Goal: Information Seeking & Learning: Check status

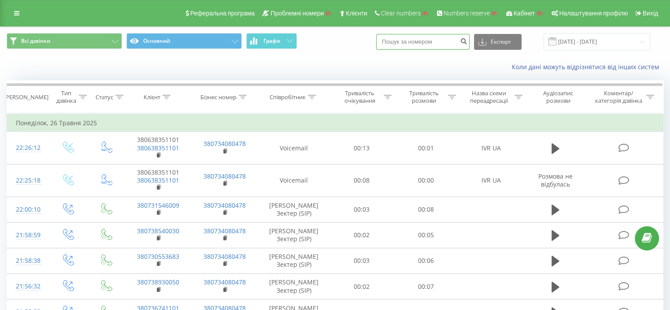
click at [419, 41] on input at bounding box center [422, 42] width 93 height 16
paste input "48697475190"
type input "48697475190"
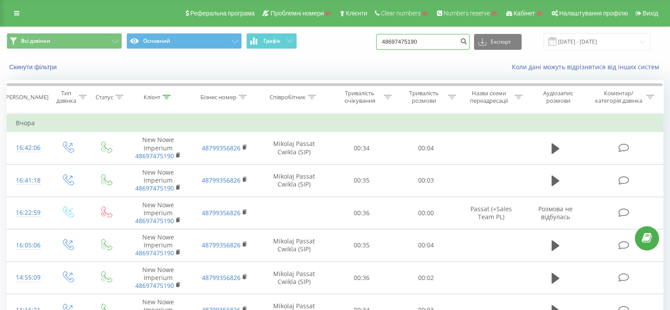
drag, startPoint x: 436, startPoint y: 40, endPoint x: 369, endPoint y: 41, distance: 67.0
click at [369, 41] on div "Всі дзвінки Основний Графік 48697475190 Експорт .csv .xls .xlsx 19.06.2025 - 19…" at bounding box center [335, 41] width 657 height 17
paste input "64434525"
type input "48664434525"
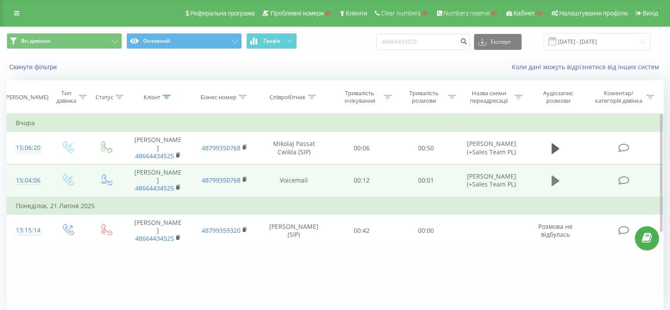
click at [555, 175] on icon at bounding box center [556, 180] width 8 height 11
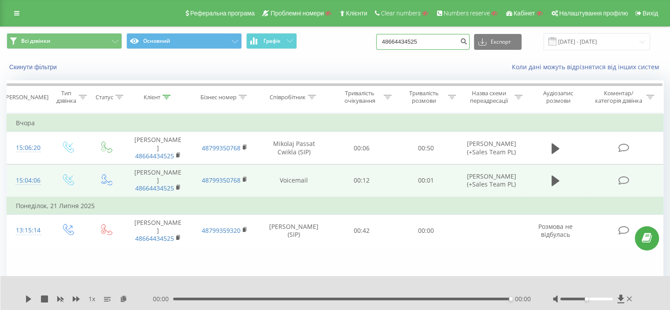
drag, startPoint x: 447, startPoint y: 44, endPoint x: 375, endPoint y: 40, distance: 71.9
click at [375, 40] on div "Всі дзвінки Основний Графік 48664434525 Експорт .csv .xls .xlsx 19.06.2025 - 19…" at bounding box center [335, 41] width 657 height 17
paste input "380962717141"
type input "380962717141"
click at [468, 41] on icon "submit" at bounding box center [463, 39] width 7 height 5
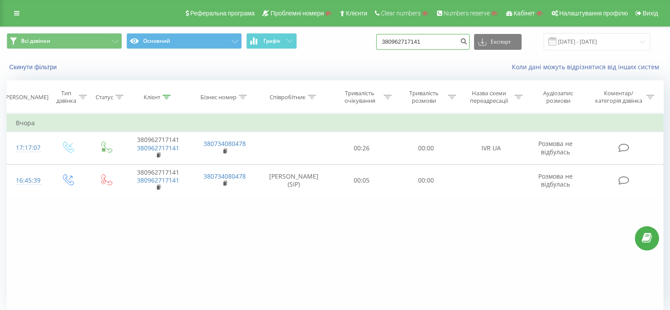
drag, startPoint x: 441, startPoint y: 40, endPoint x: 361, endPoint y: 44, distance: 80.3
click at [361, 44] on div "Всі дзвінки Основний Графік 380962717141 Експорт .csv .xls .xlsx 19.06.2025 - 1…" at bounding box center [335, 41] width 657 height 17
paste input "48793666816"
type input "48793666816"
click at [468, 41] on icon "submit" at bounding box center [463, 39] width 7 height 5
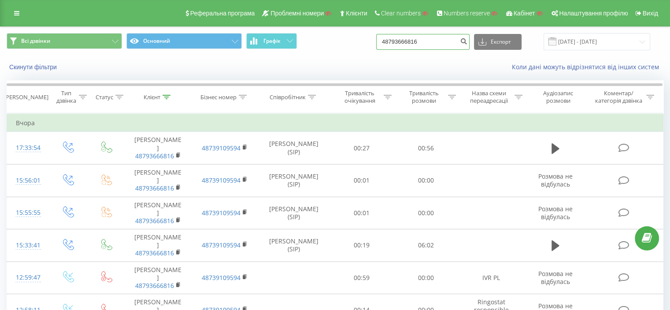
drag, startPoint x: 444, startPoint y: 37, endPoint x: 368, endPoint y: 45, distance: 77.1
click at [368, 45] on div "Всі дзвінки Основний Графік 48793666816 Експорт .csv .xls .xlsx 19.06.2025 - 19…" at bounding box center [335, 41] width 657 height 17
paste input "77079336848"
type input "77079336848"
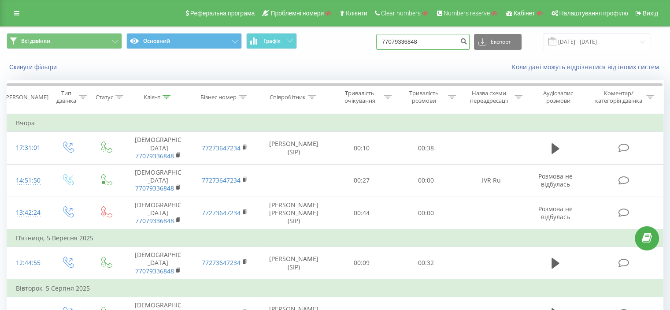
drag, startPoint x: 441, startPoint y: 42, endPoint x: 373, endPoint y: 52, distance: 68.1
click at [373, 52] on div "Всі дзвінки Основний Графік 77079336848 Експорт .csv .xls .xlsx 19.06.2025 - 19…" at bounding box center [335, 42] width 670 height 30
drag, startPoint x: 404, startPoint y: 51, endPoint x: 367, endPoint y: 37, distance: 39.2
click at [367, 37] on div "Всі дзвінки Основний Графік 77079336848 Експорт .csv .xls .xlsx 19.06.2025 - 19…" at bounding box center [335, 41] width 657 height 17
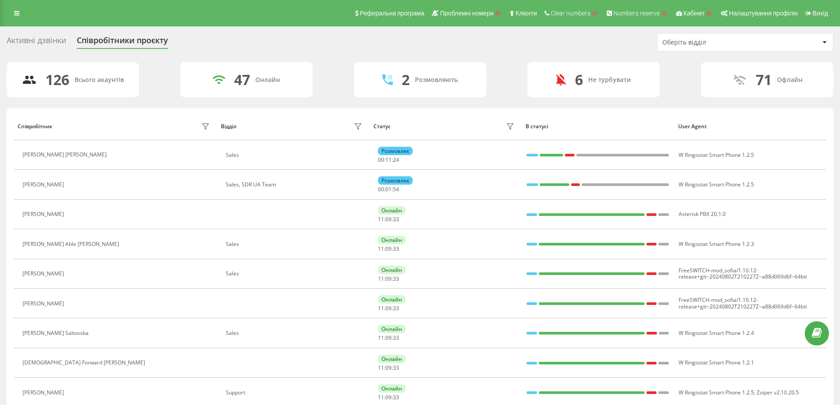
click at [721, 44] on div "Оберіть відділ" at bounding box center [714, 42] width 105 height 7
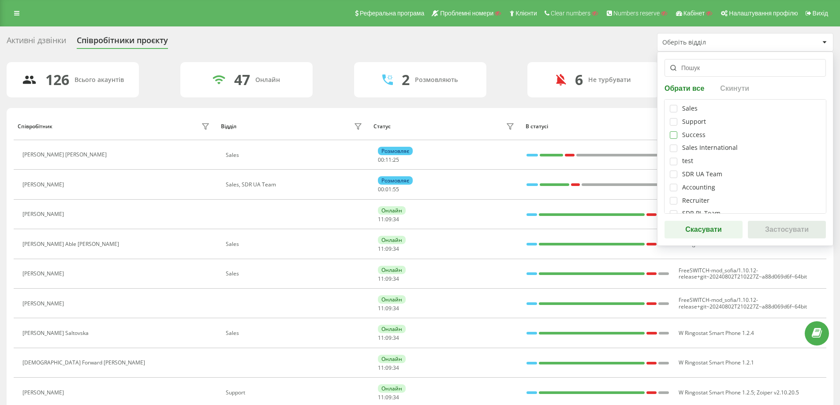
click at [673, 131] on label at bounding box center [673, 131] width 7 height 0
checkbox input "true"
click at [789, 223] on button "Застосувати" at bounding box center [787, 230] width 78 height 18
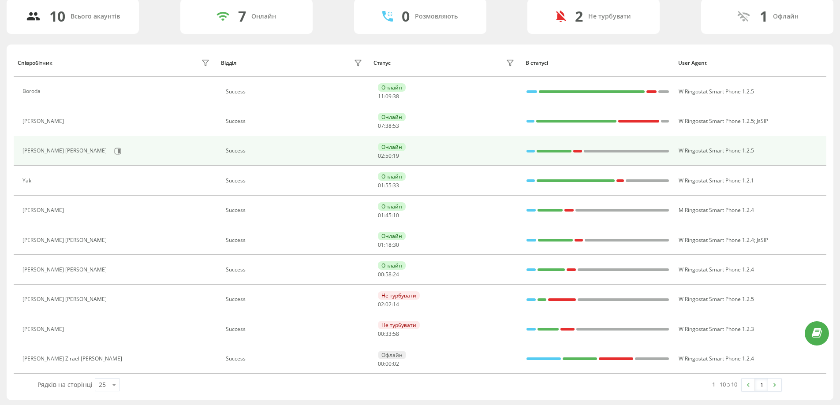
scroll to position [65, 0]
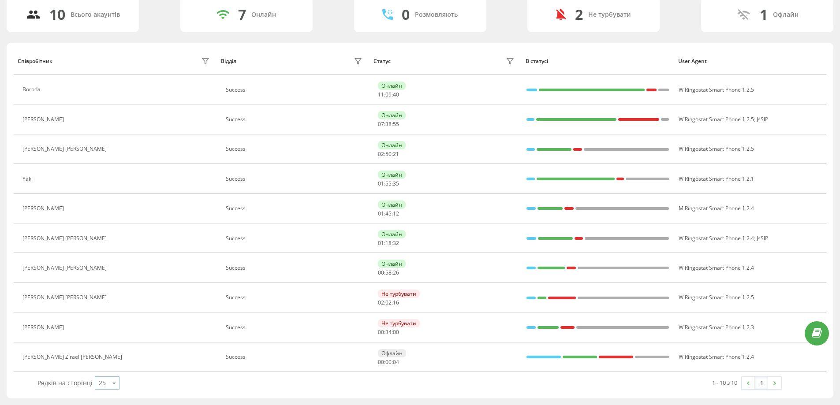
click at [111, 386] on icon at bounding box center [114, 383] width 13 height 17
click at [108, 372] on div "100" at bounding box center [107, 370] width 24 height 13
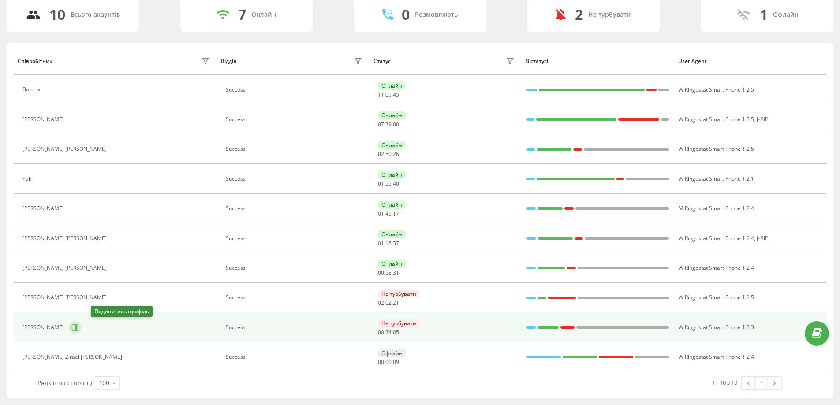
click at [77, 325] on icon at bounding box center [76, 327] width 2 height 4
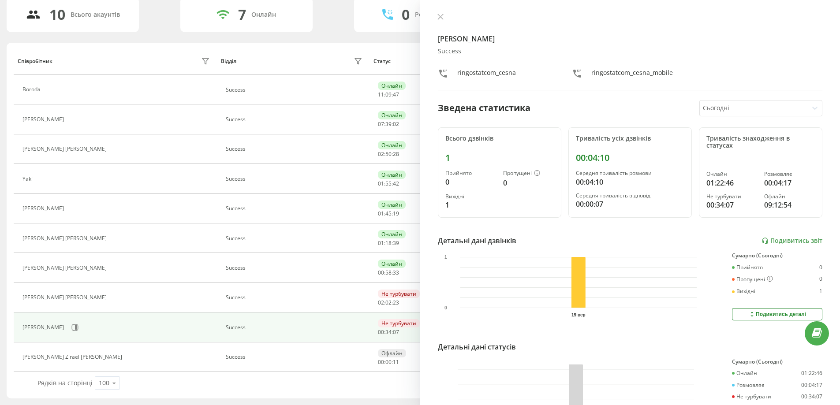
click at [728, 104] on div at bounding box center [753, 108] width 101 height 10
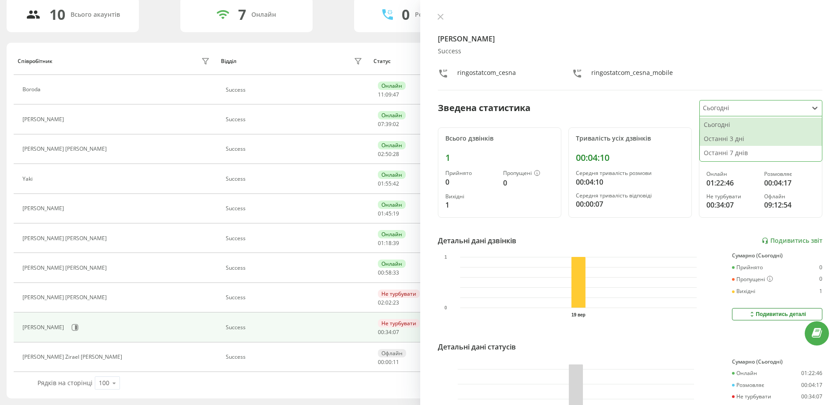
click at [730, 144] on div "Останні 3 дні" at bounding box center [761, 139] width 122 height 14
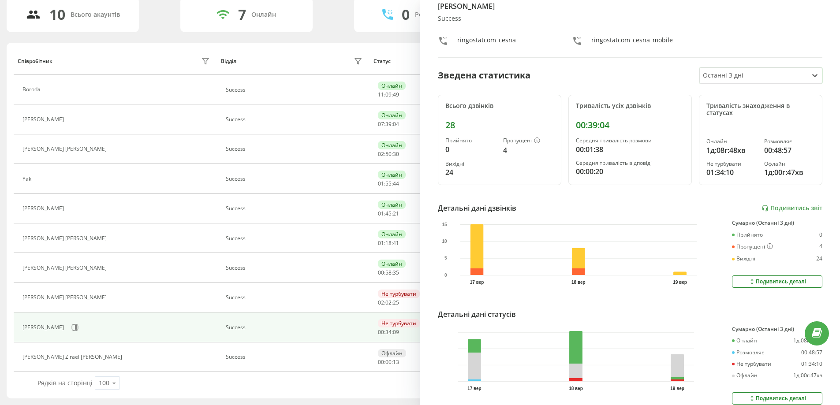
scroll to position [73, 0]
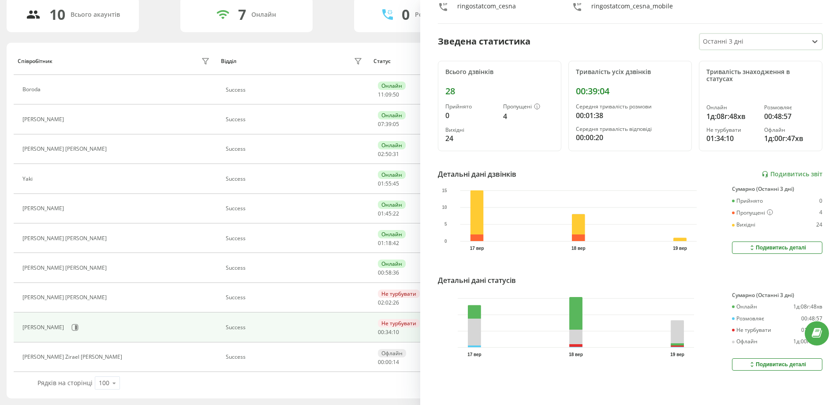
click at [748, 361] on icon at bounding box center [751, 364] width 7 height 7
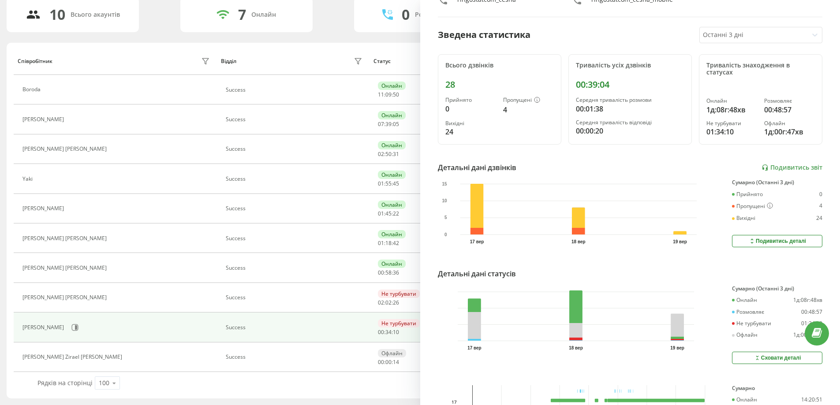
scroll to position [282, 0]
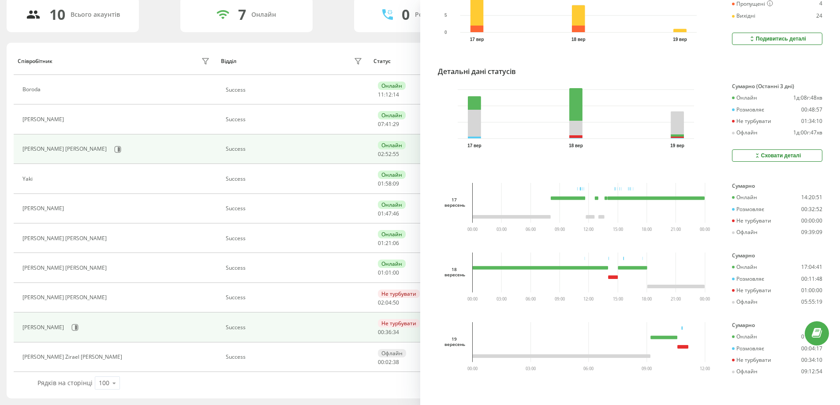
click at [247, 140] on td "Success" at bounding box center [293, 149] width 153 height 30
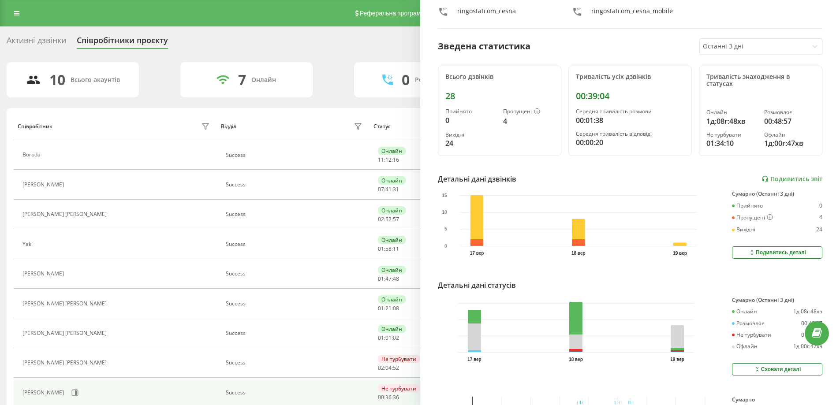
scroll to position [0, 0]
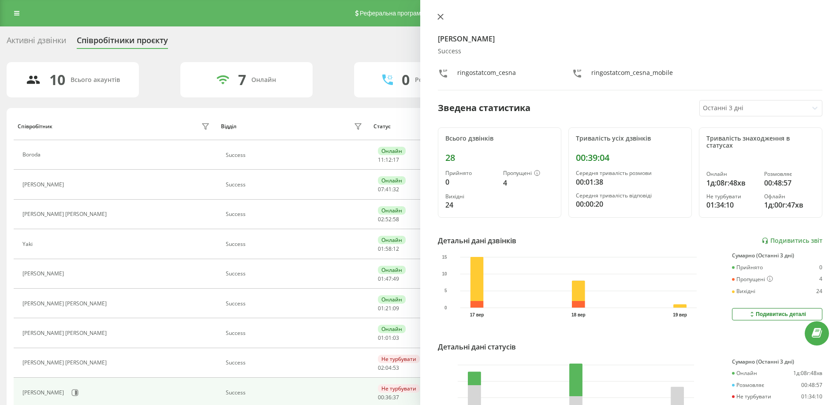
click at [441, 17] on icon at bounding box center [440, 17] width 6 height 6
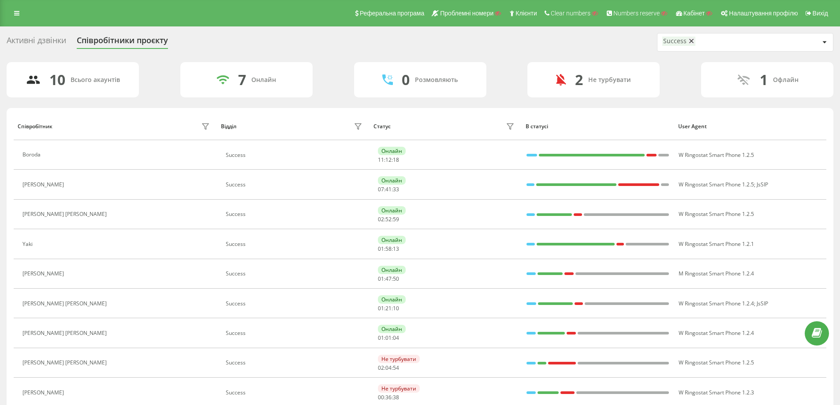
click at [691, 42] on icon at bounding box center [691, 41] width 4 height 4
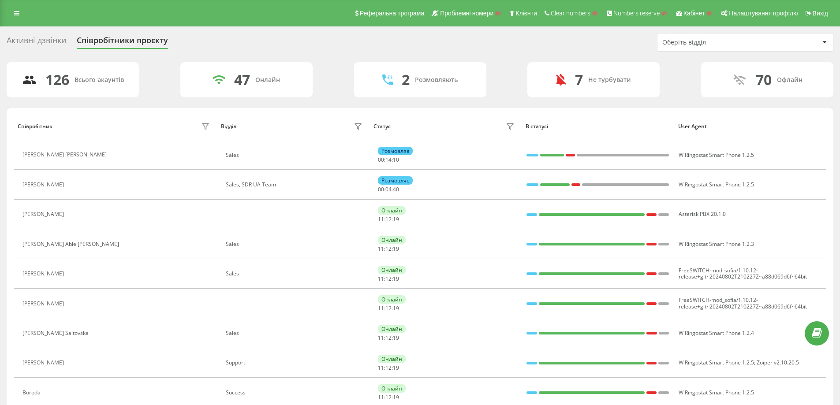
click at [681, 40] on div "Оберіть відділ" at bounding box center [714, 42] width 105 height 7
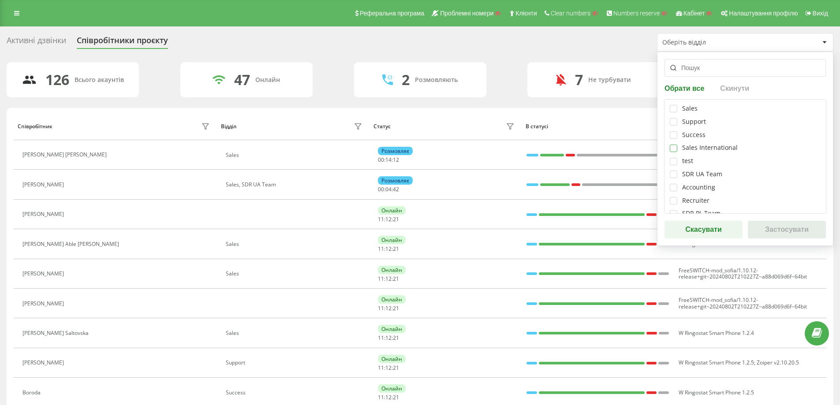
click at [670, 145] on label at bounding box center [673, 145] width 7 height 0
checkbox input "true"
click at [800, 225] on button "Застосувати" at bounding box center [787, 230] width 78 height 18
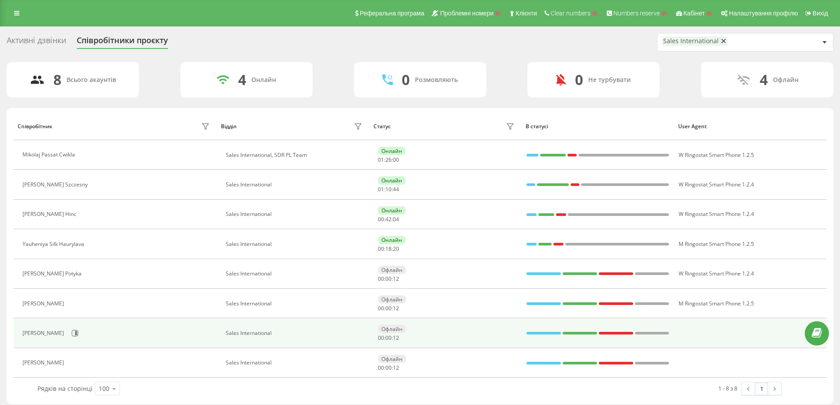
scroll to position [6, 0]
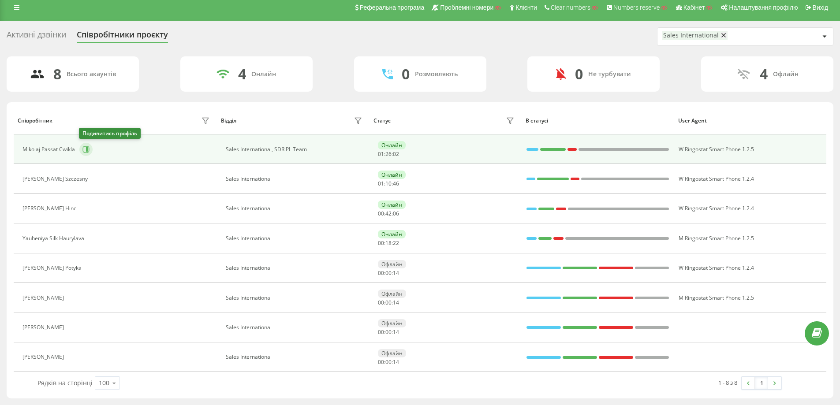
click at [86, 146] on icon at bounding box center [85, 149] width 7 height 7
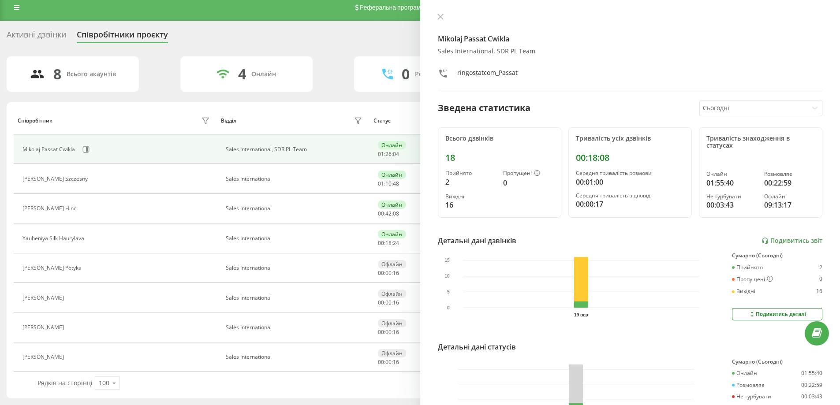
click at [726, 105] on div at bounding box center [753, 108] width 101 height 10
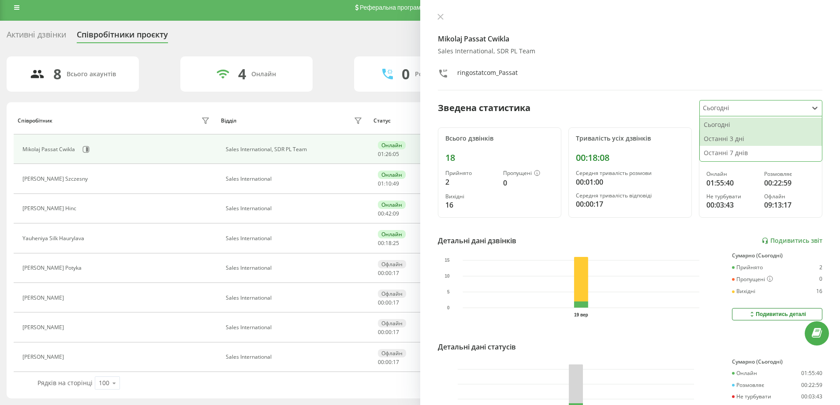
click at [749, 141] on div "Останні 3 дні" at bounding box center [761, 139] width 122 height 14
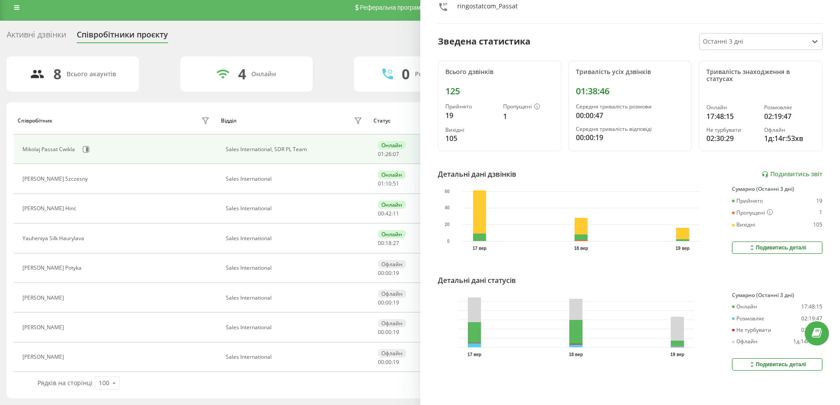
scroll to position [73, 0]
click at [754, 365] on div "Mikolaj Passat Cwikla Sales International, SDR PL Team ringostatcom_Passat Звед…" at bounding box center [630, 202] width 420 height 405
click at [748, 361] on icon at bounding box center [751, 364] width 7 height 7
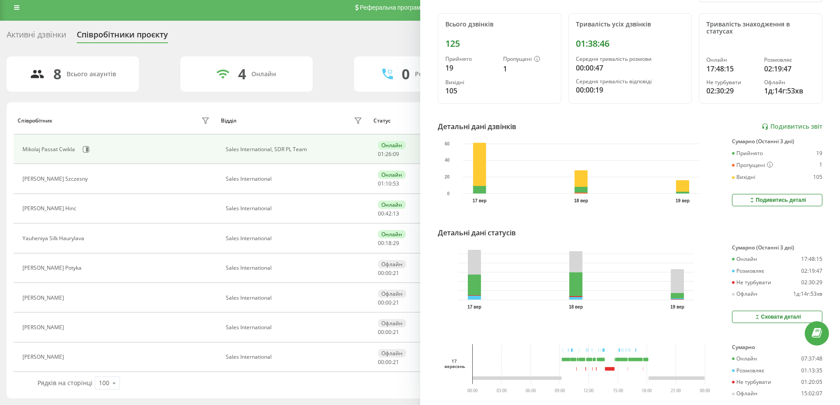
scroll to position [282, 0]
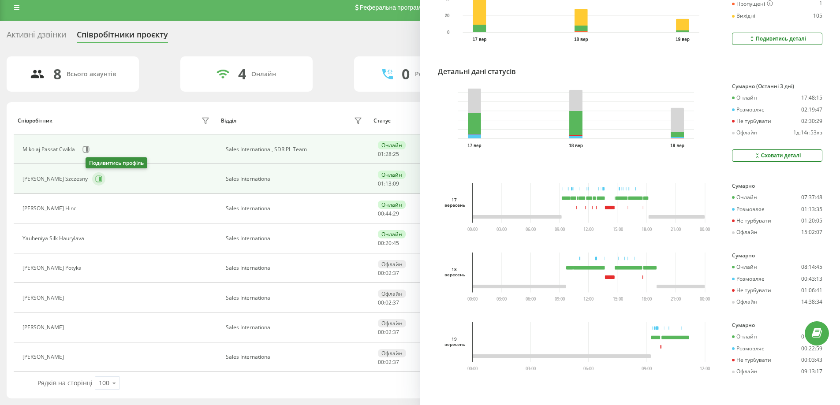
click at [95, 179] on icon at bounding box center [98, 178] width 7 height 7
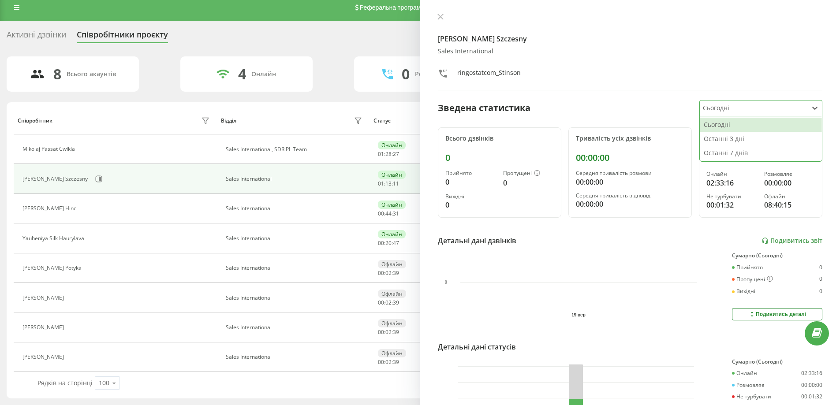
click at [741, 111] on div at bounding box center [753, 108] width 101 height 10
click at [736, 143] on div "Останні 3 дні" at bounding box center [761, 139] width 122 height 14
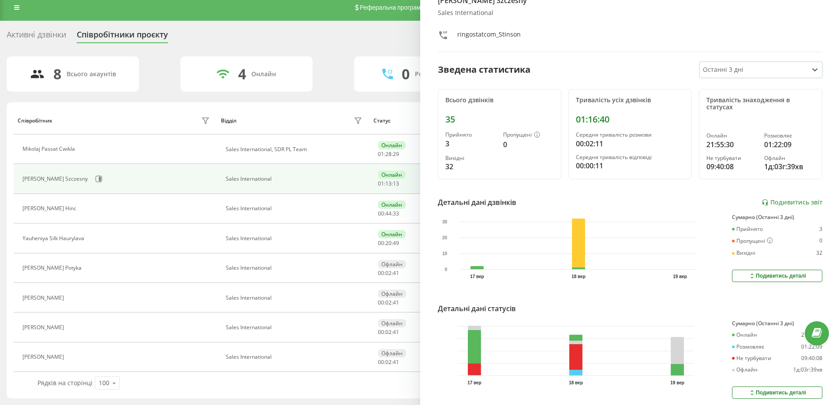
scroll to position [73, 0]
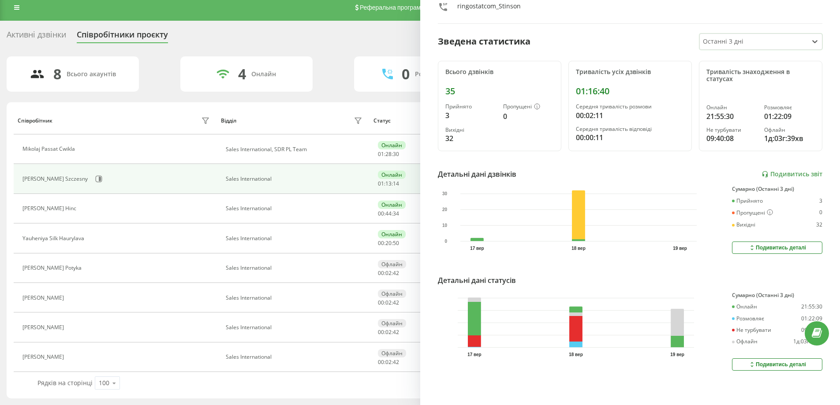
click at [777, 361] on div "Подивитись деталі" at bounding box center [777, 364] width 58 height 7
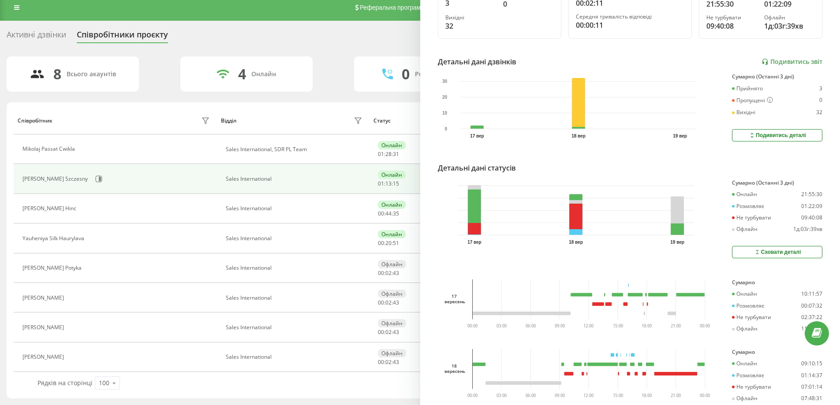
scroll to position [282, 0]
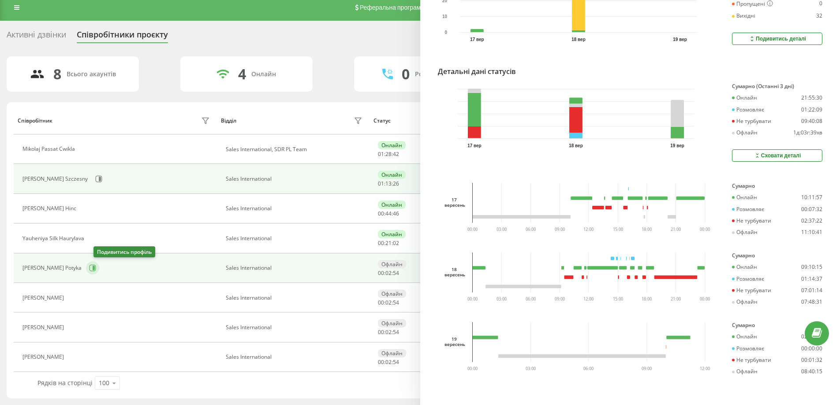
click at [96, 265] on icon at bounding box center [92, 268] width 7 height 7
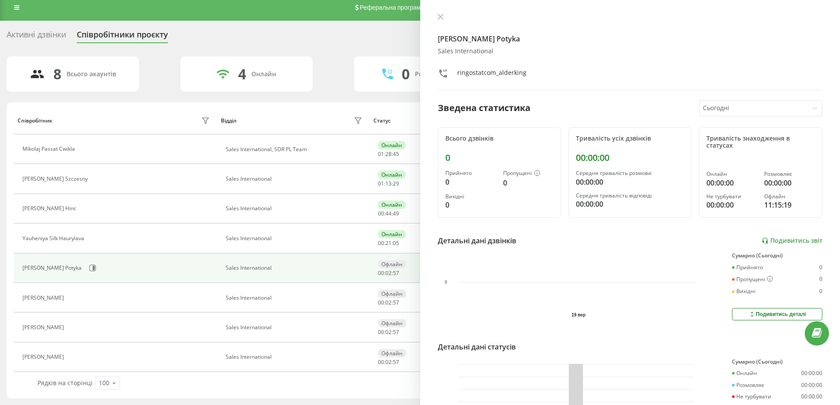
click at [726, 112] on div at bounding box center [753, 108] width 101 height 10
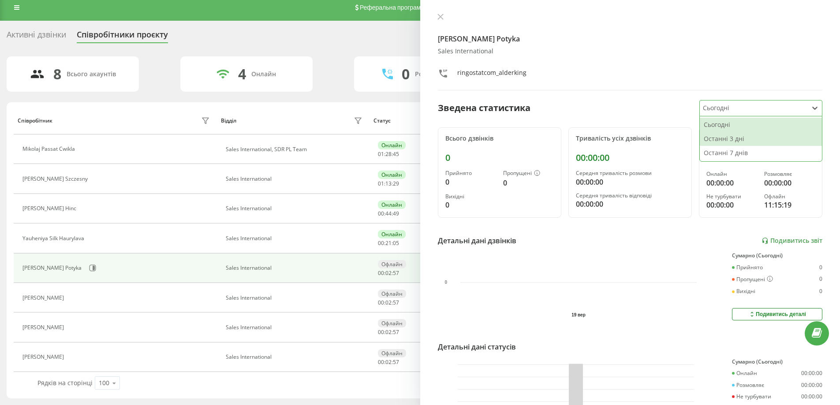
click at [738, 141] on div "Останні 3 дні" at bounding box center [761, 139] width 122 height 14
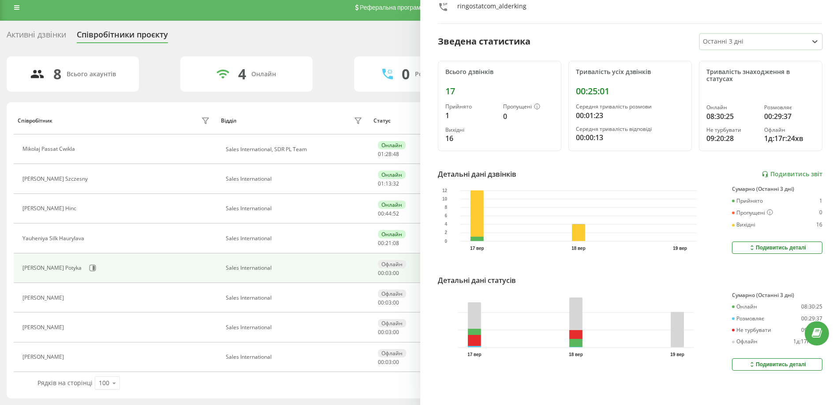
click at [748, 361] on icon at bounding box center [751, 364] width 7 height 7
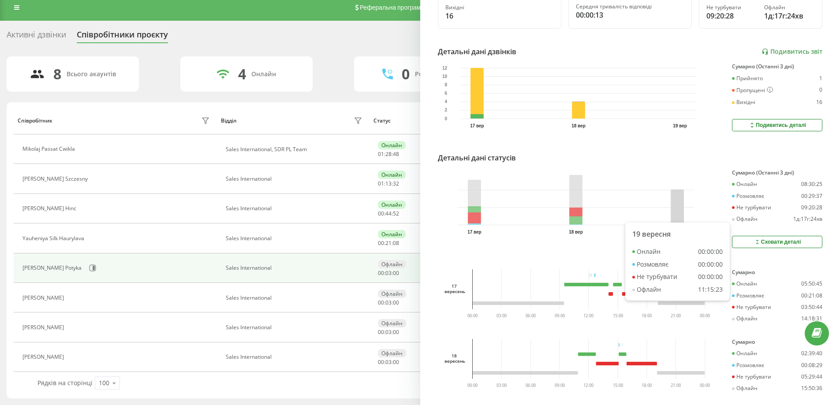
scroll to position [282, 0]
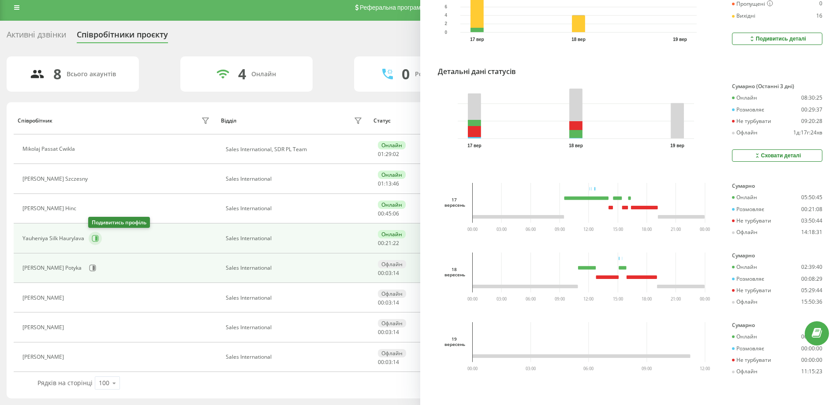
click at [92, 241] on icon at bounding box center [95, 238] width 7 height 7
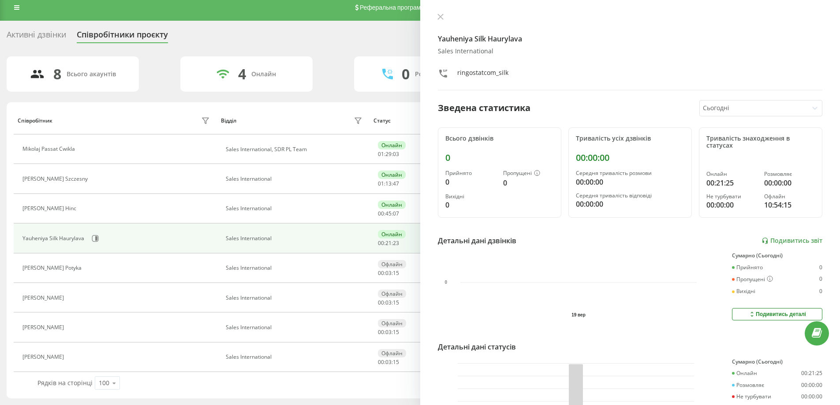
click at [744, 108] on div at bounding box center [753, 108] width 101 height 10
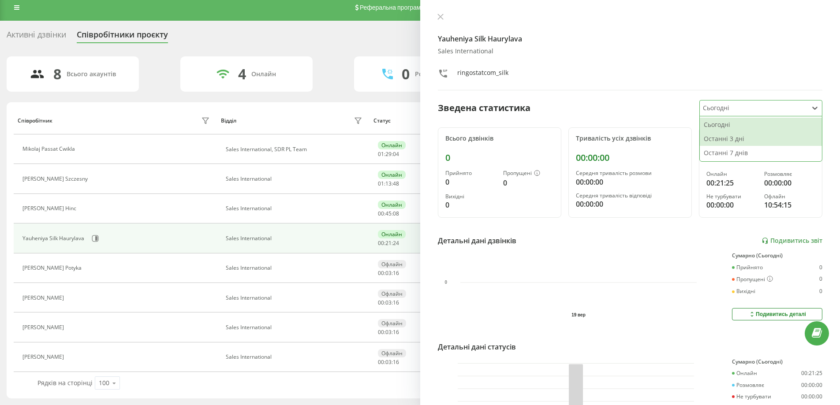
click at [739, 141] on div "Останні 3 дні" at bounding box center [761, 139] width 122 height 14
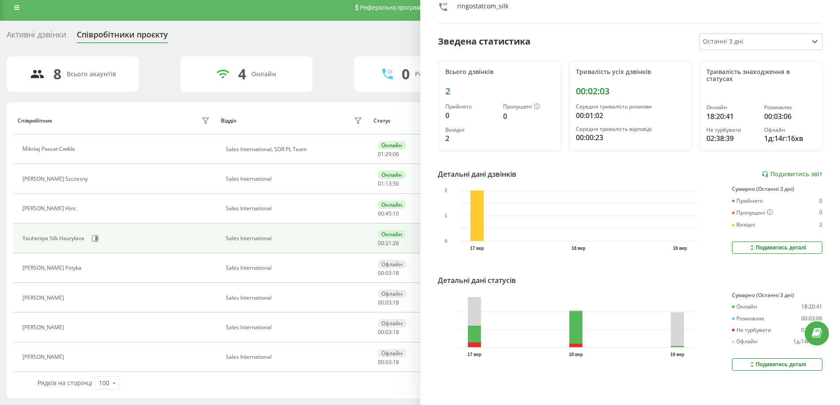
scroll to position [73, 0]
click at [748, 361] on icon at bounding box center [751, 364] width 7 height 7
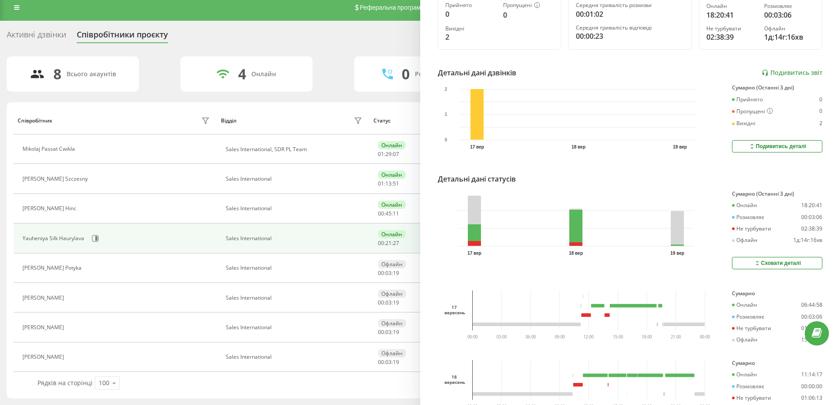
scroll to position [282, 0]
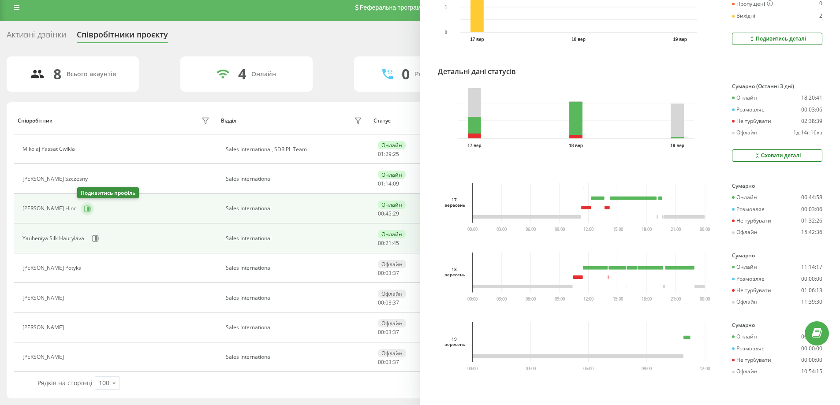
click at [84, 211] on icon at bounding box center [87, 208] width 7 height 7
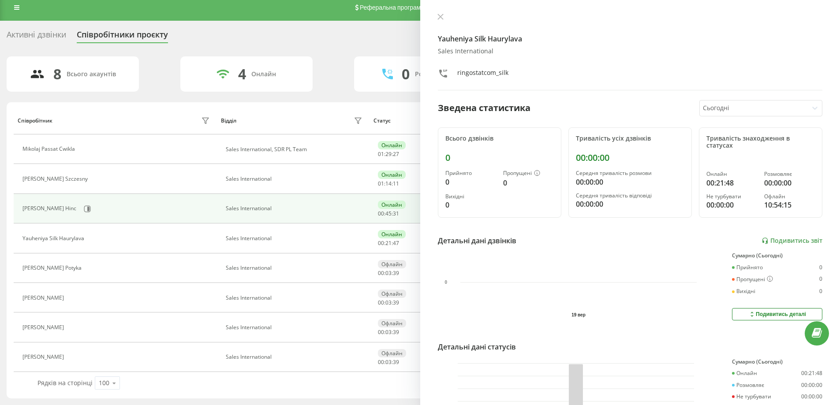
click at [786, 105] on div at bounding box center [753, 108] width 101 height 10
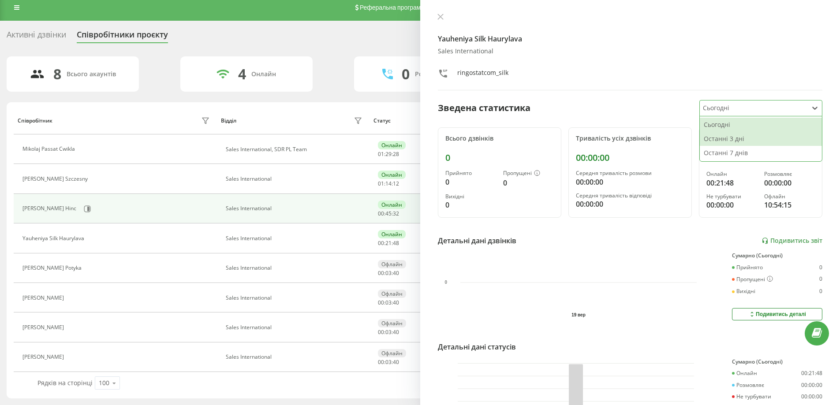
click at [748, 138] on div "Останні 3 дні" at bounding box center [761, 139] width 122 height 14
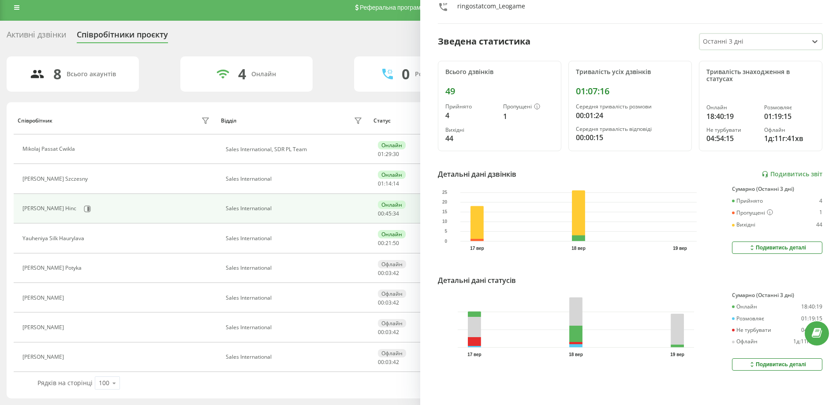
click at [748, 361] on icon at bounding box center [751, 364] width 7 height 7
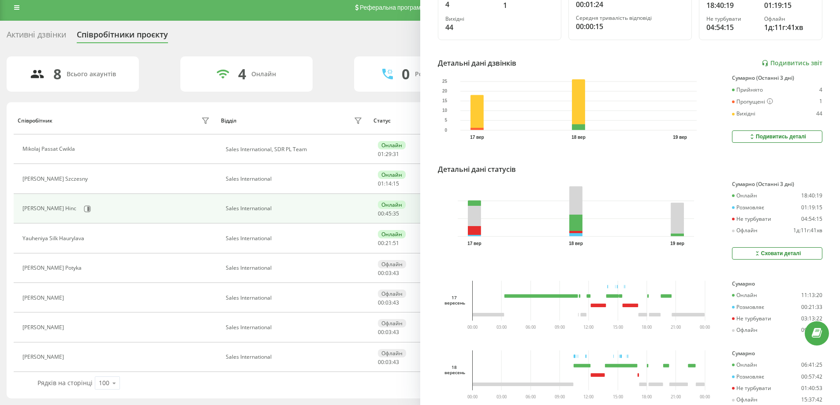
scroll to position [282, 0]
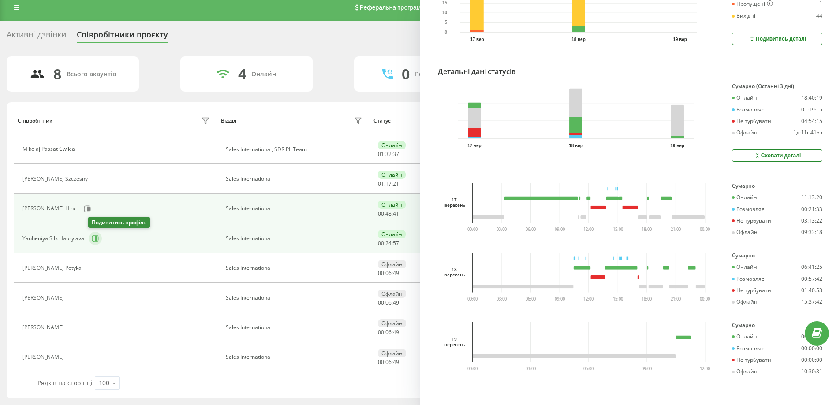
click at [94, 243] on button at bounding box center [95, 238] width 13 height 13
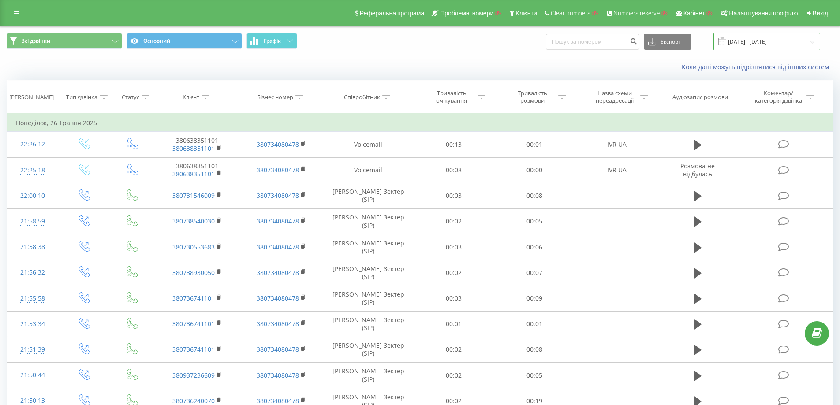
click at [764, 44] on input "[DATE] - [DATE]" at bounding box center [766, 41] width 107 height 17
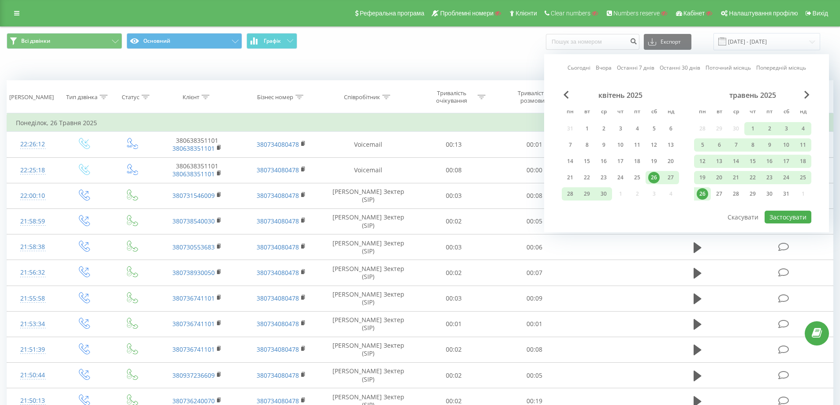
drag, startPoint x: 610, startPoint y: 69, endPoint x: 670, endPoint y: 113, distance: 74.1
click at [611, 69] on link "Вчора" at bounding box center [603, 67] width 16 height 8
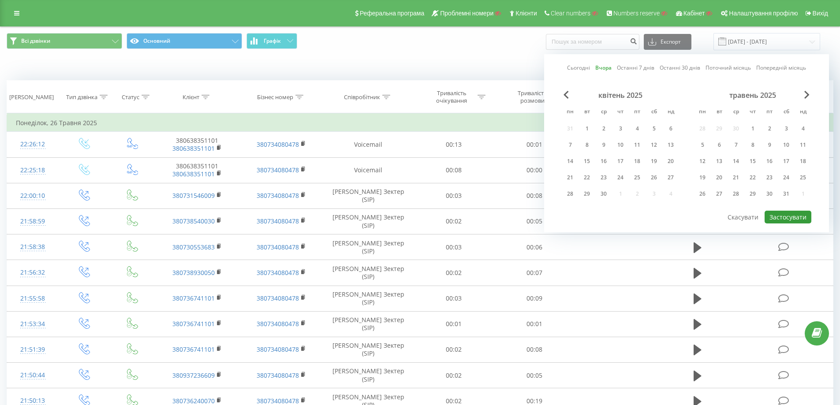
click at [787, 221] on button "Застосувати" at bounding box center [787, 217] width 47 height 13
type input "[DATE] - [DATE]"
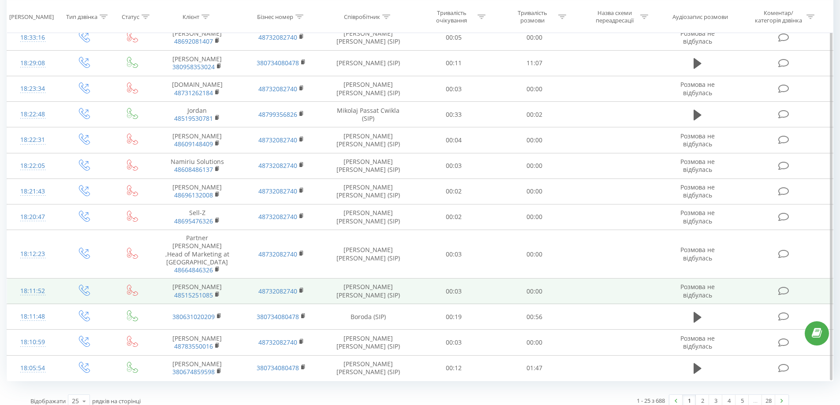
scroll to position [424, 0]
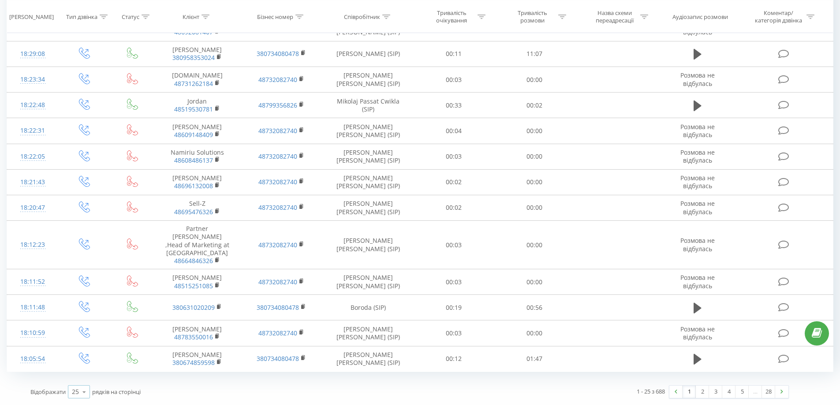
click at [85, 394] on icon at bounding box center [84, 391] width 13 height 17
click at [82, 381] on span "100" at bounding box center [77, 379] width 11 height 8
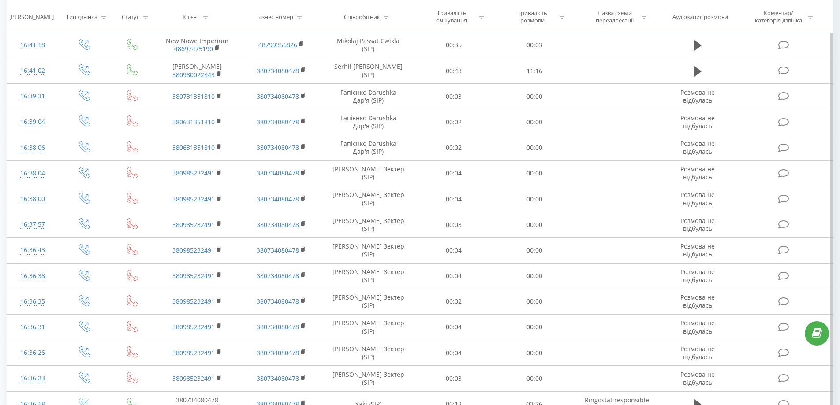
scroll to position [2348, 0]
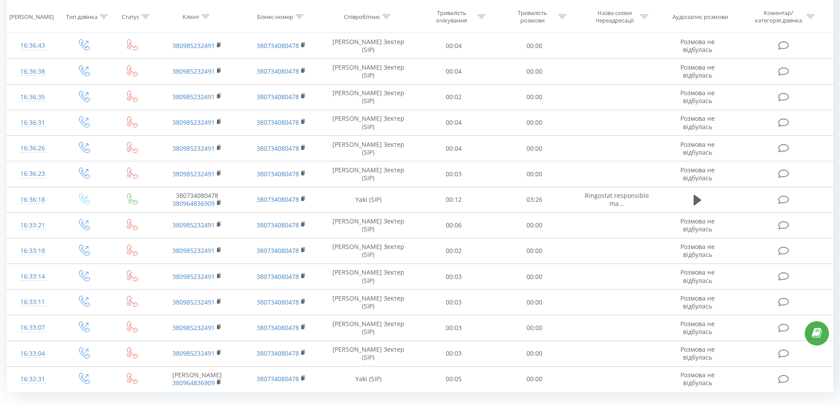
click at [704, 405] on link "2" at bounding box center [702, 412] width 13 height 12
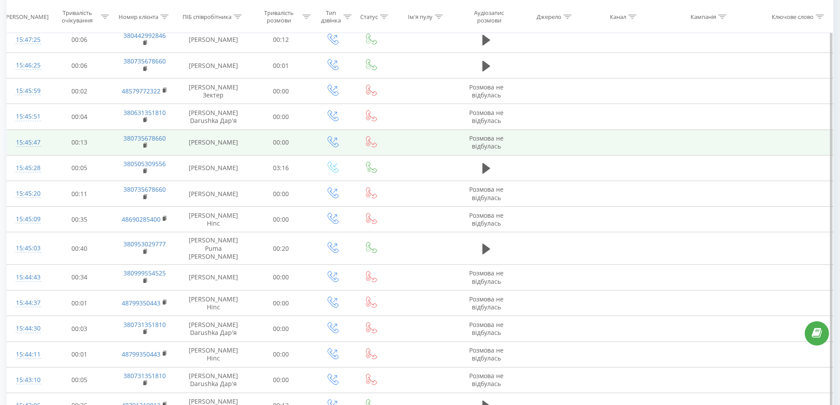
scroll to position [2338, 0]
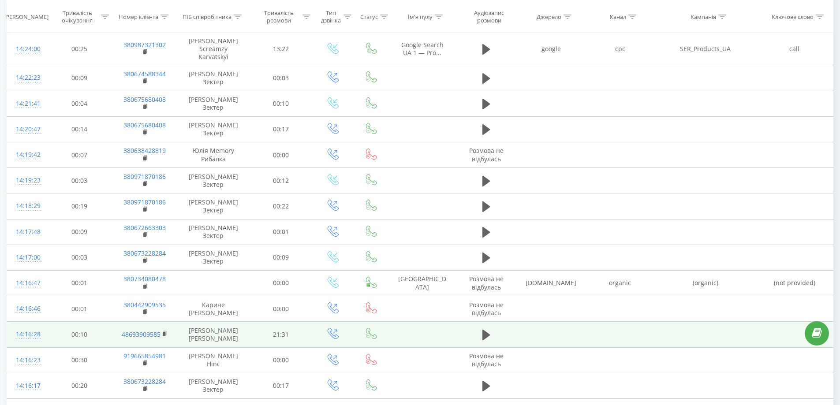
scroll to position [2332, 0]
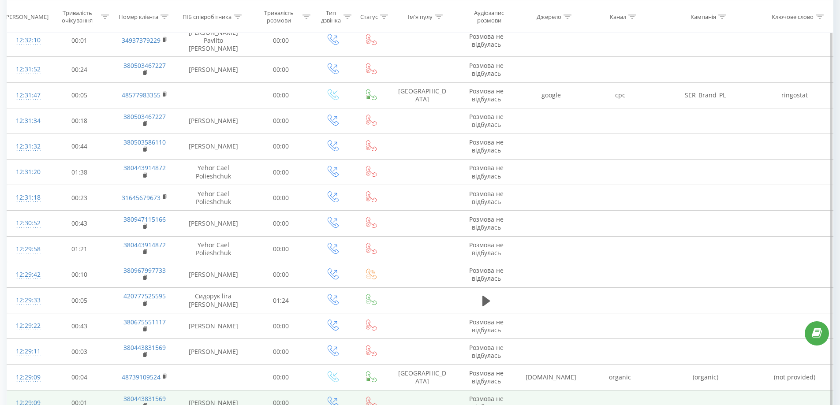
scroll to position [2359, 0]
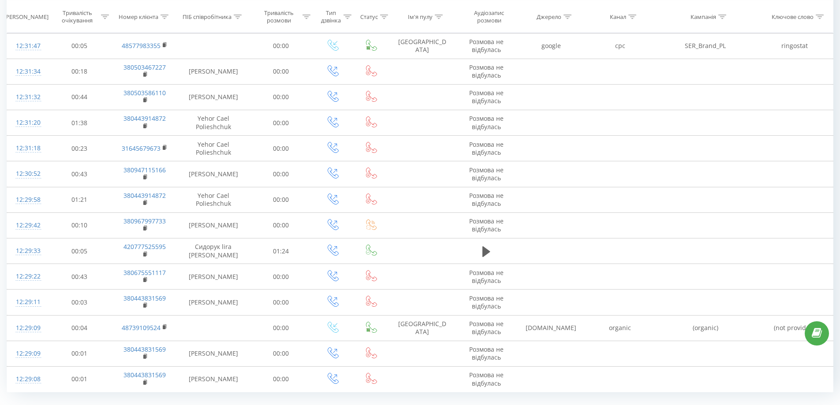
click at [711, 405] on link "3" at bounding box center [715, 412] width 13 height 12
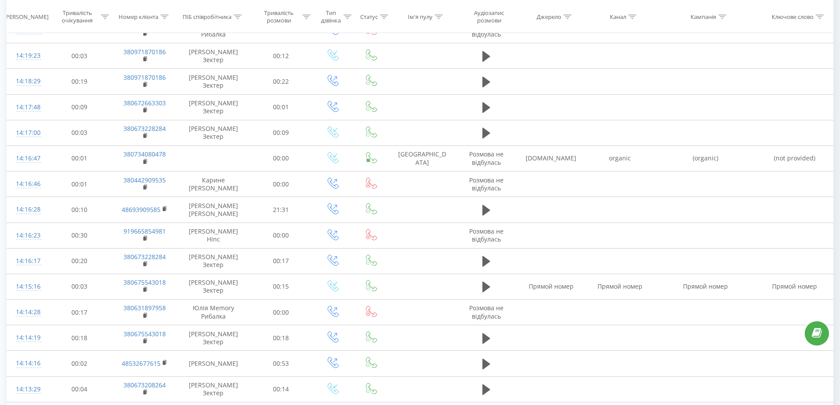
scroll to position [2332, 0]
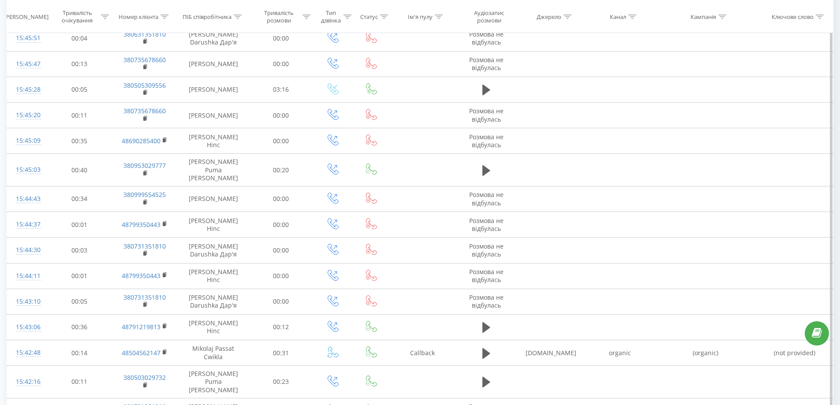
scroll to position [2338, 0]
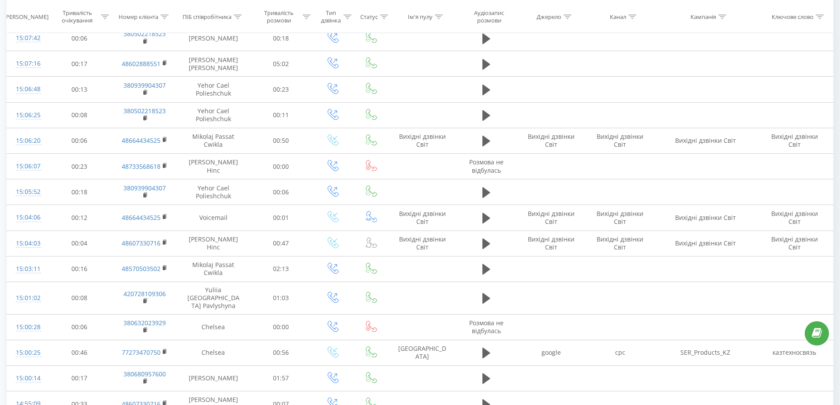
scroll to position [1072, 0]
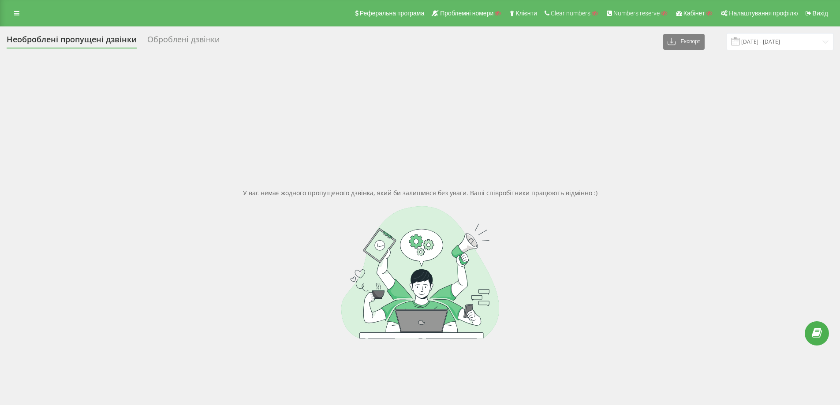
click at [146, 42] on div "Необроблені пропущені дзвінки Оброблені дзвінки" at bounding box center [118, 42] width 223 height 14
click at [158, 41] on div "Оброблені дзвінки" at bounding box center [183, 42] width 72 height 14
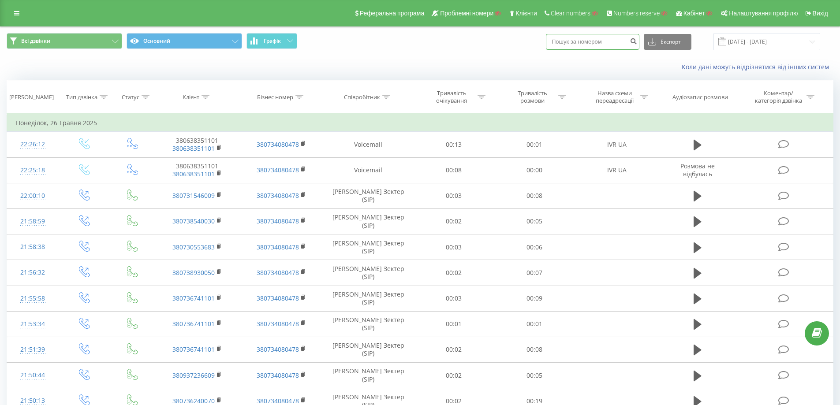
click at [618, 37] on input at bounding box center [592, 42] width 93 height 16
paste input "48731816067"
type input "48731816067"
click at [638, 41] on button "submit" at bounding box center [633, 42] width 12 height 16
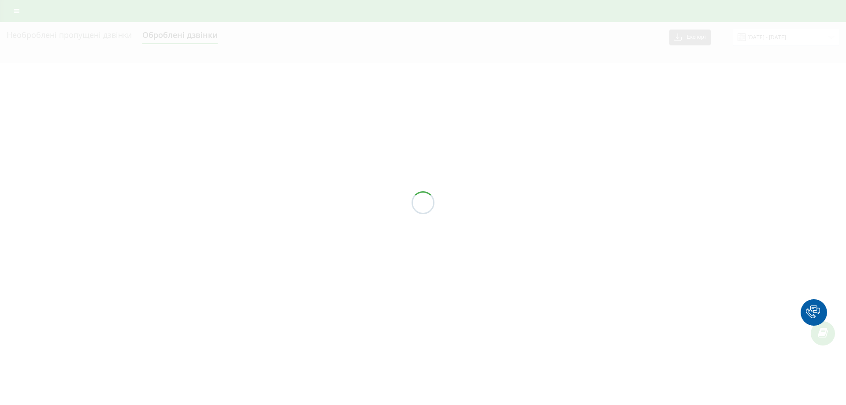
click at [89, 48] on div at bounding box center [423, 202] width 846 height 405
click at [92, 39] on div at bounding box center [423, 202] width 846 height 405
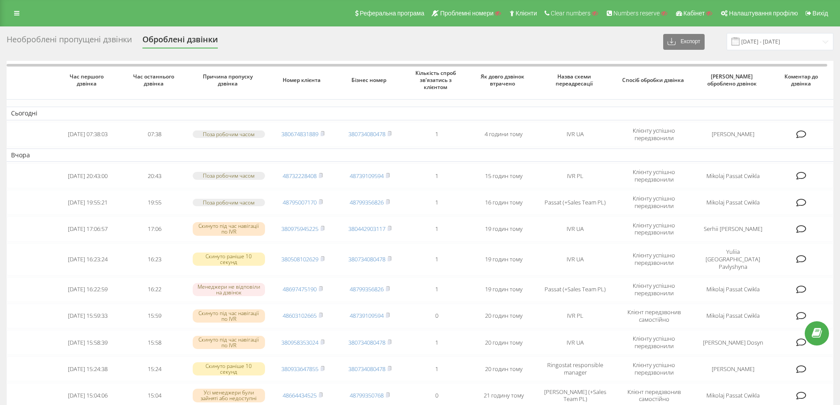
click at [97, 42] on div "Необроблені пропущені дзвінки" at bounding box center [69, 42] width 125 height 14
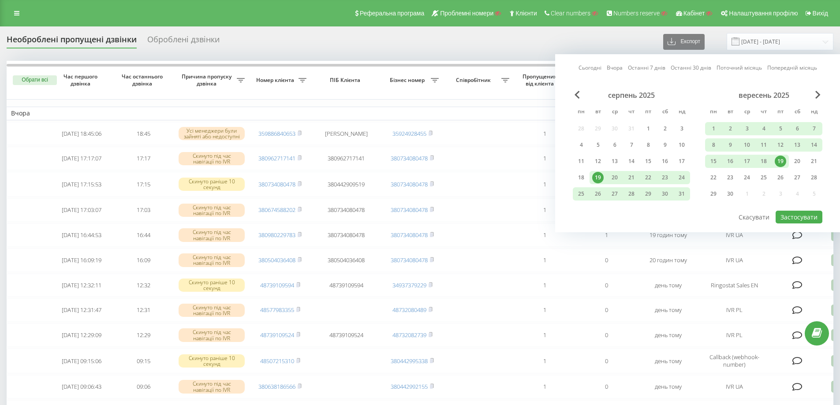
click at [648, 68] on link "Останні 7 днів" at bounding box center [646, 67] width 37 height 8
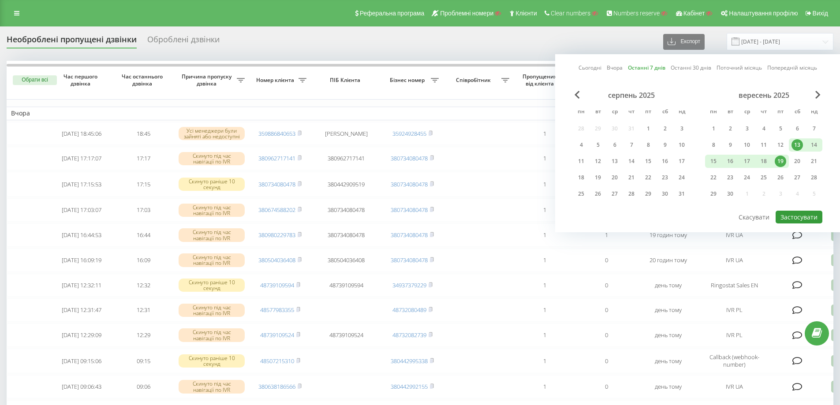
click at [795, 218] on button "Застосувати" at bounding box center [798, 217] width 47 height 13
type input "13.09.2025 - 19.09.2025"
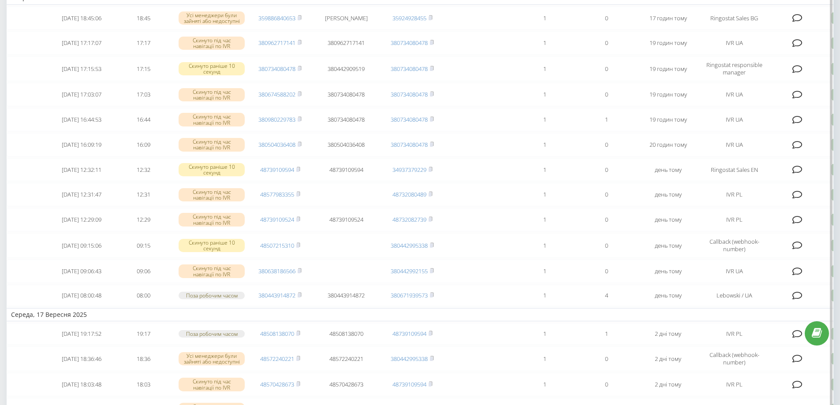
scroll to position [132, 0]
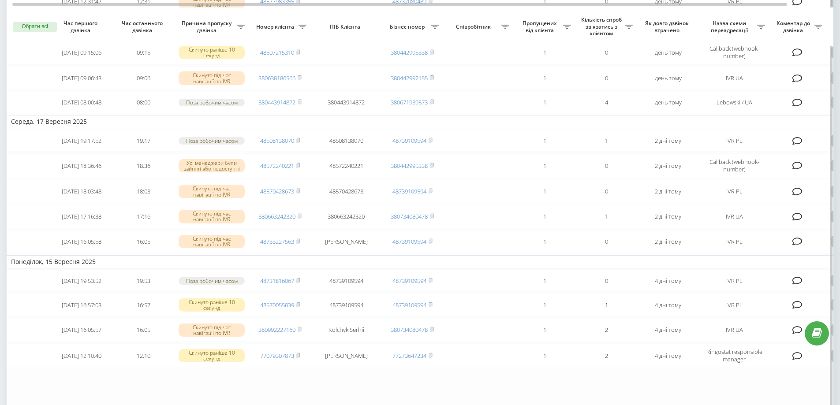
scroll to position [353, 0]
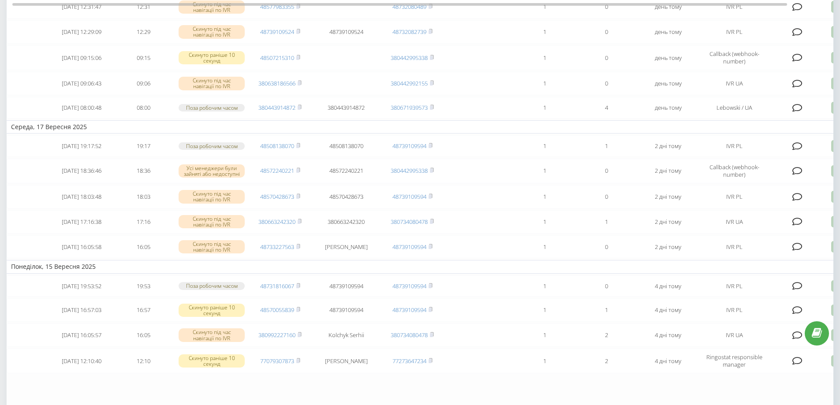
scroll to position [353, 0]
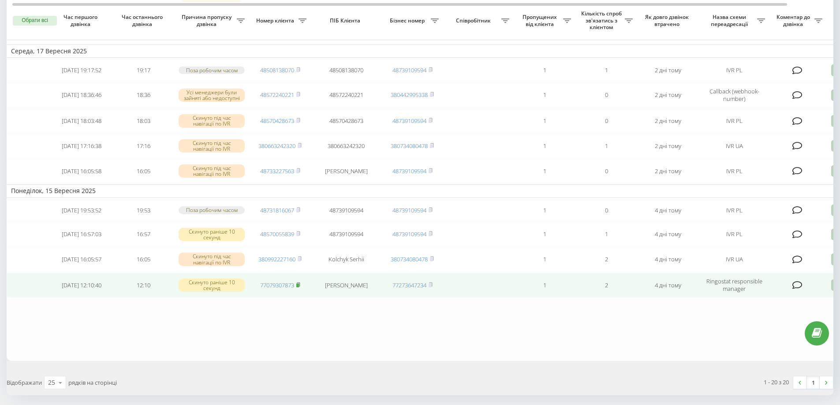
click at [299, 287] on rect at bounding box center [297, 285] width 3 height 4
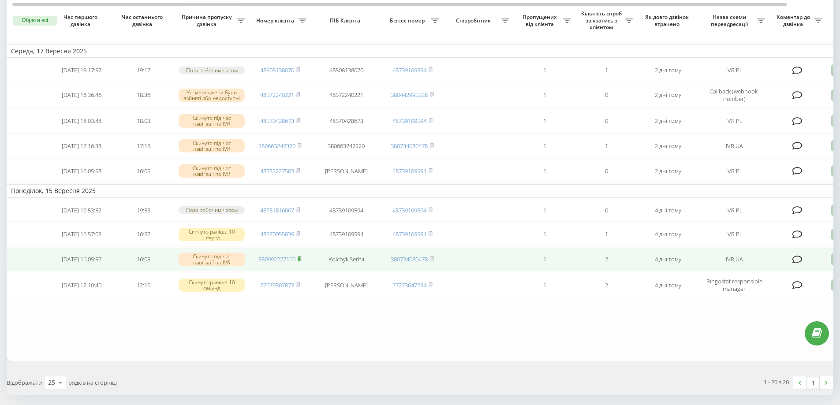
click at [300, 261] on rect at bounding box center [299, 259] width 3 height 4
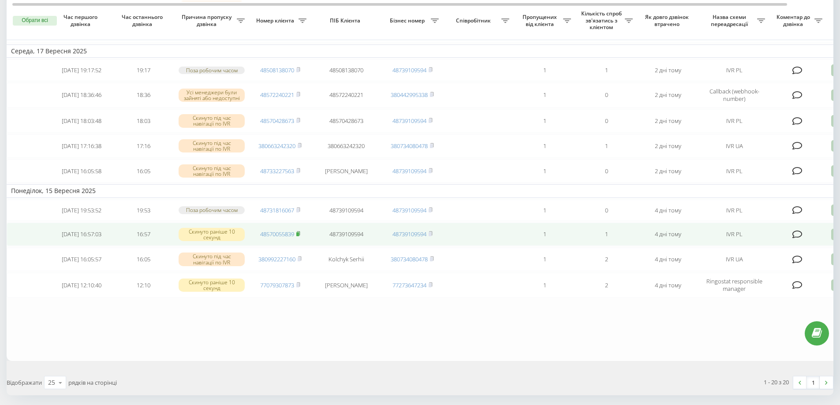
click at [298, 236] on rect at bounding box center [297, 234] width 3 height 4
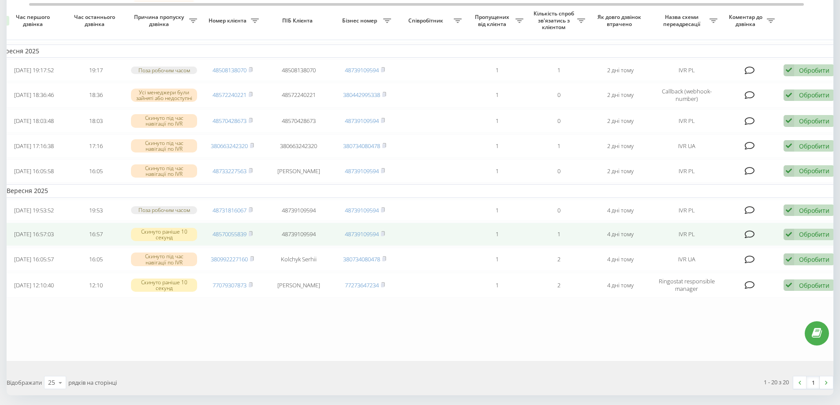
scroll to position [0, 55]
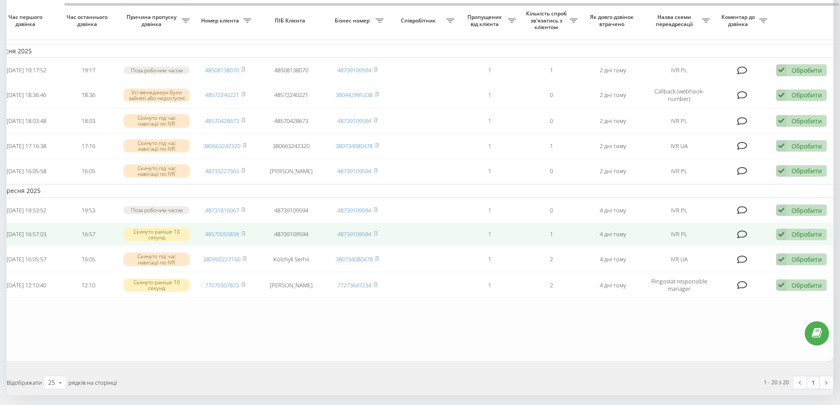
click at [786, 241] on icon at bounding box center [781, 235] width 11 height 12
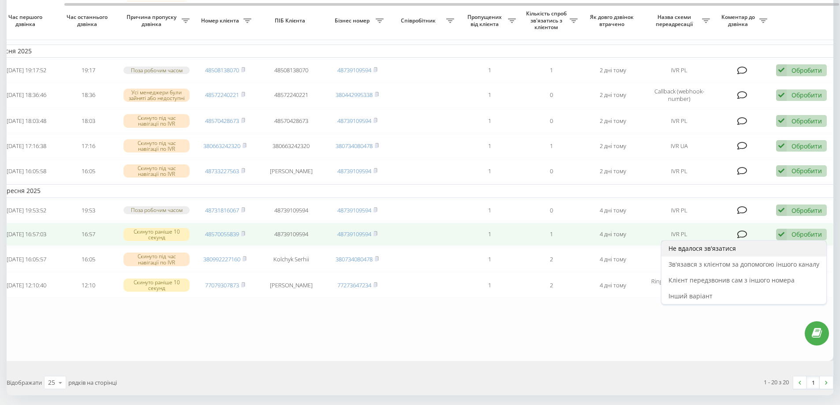
click at [688, 253] on span "Не вдалося зв'язатися" at bounding box center [701, 248] width 67 height 8
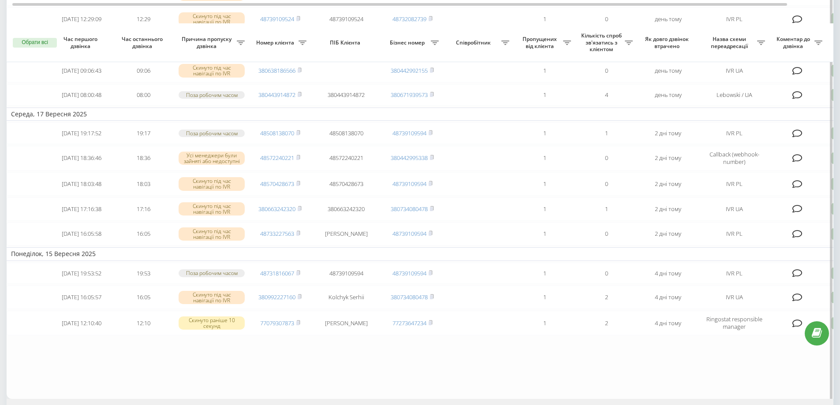
scroll to position [353, 0]
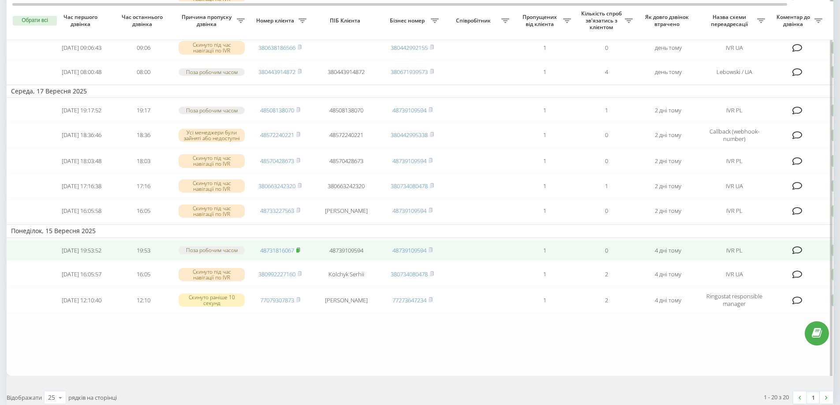
click at [298, 252] on rect at bounding box center [297, 250] width 3 height 4
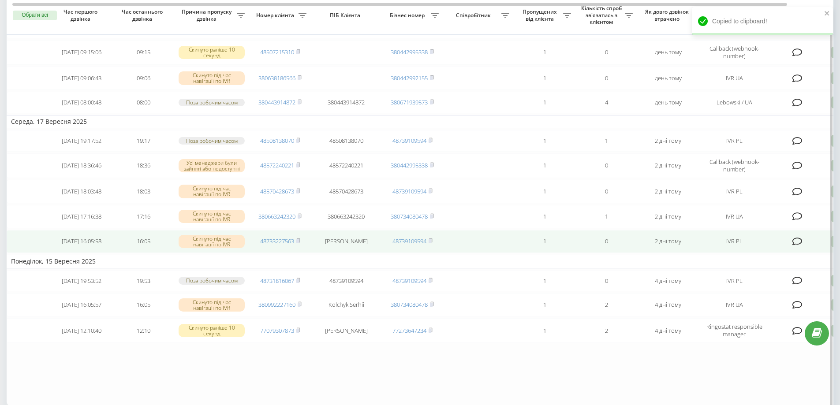
scroll to position [309, 0]
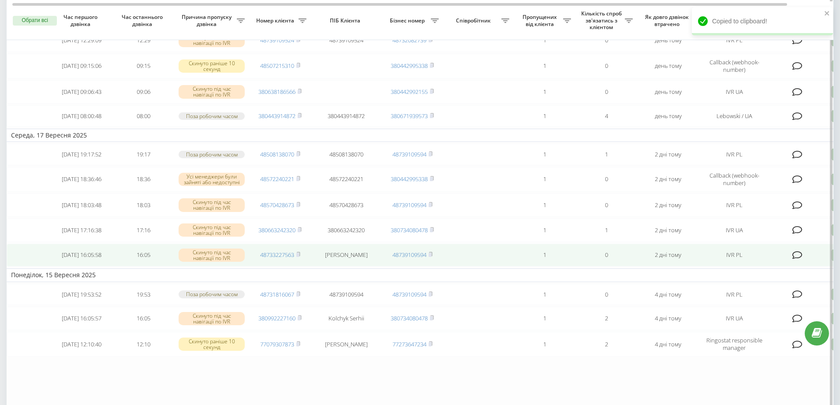
click at [301, 267] on td "48733227563" at bounding box center [280, 255] width 62 height 23
click at [298, 257] on rect at bounding box center [297, 255] width 3 height 4
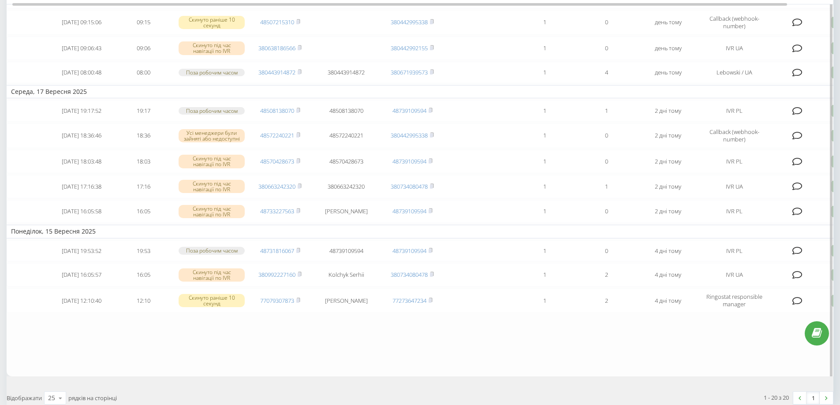
scroll to position [431, 0]
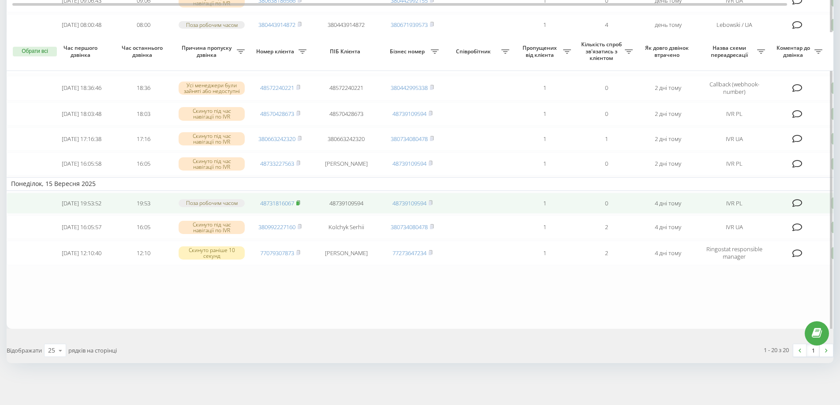
click at [299, 201] on rect at bounding box center [297, 203] width 3 height 4
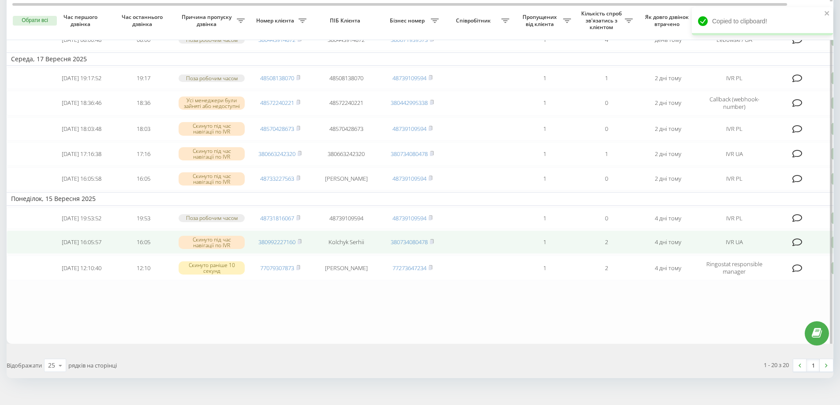
scroll to position [342, 0]
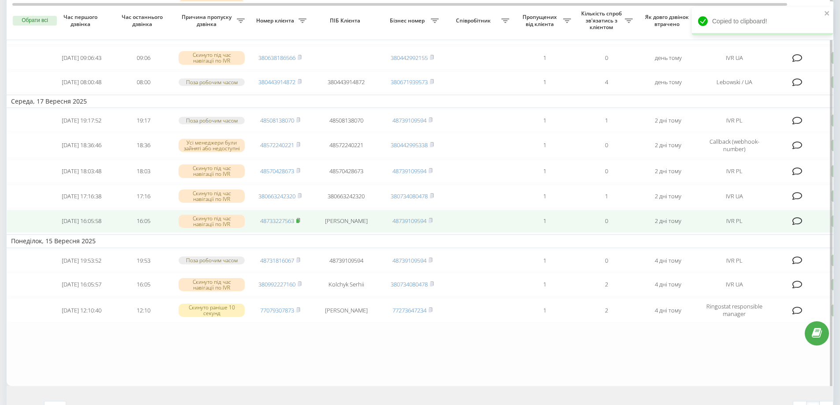
click at [298, 223] on icon at bounding box center [298, 220] width 4 height 5
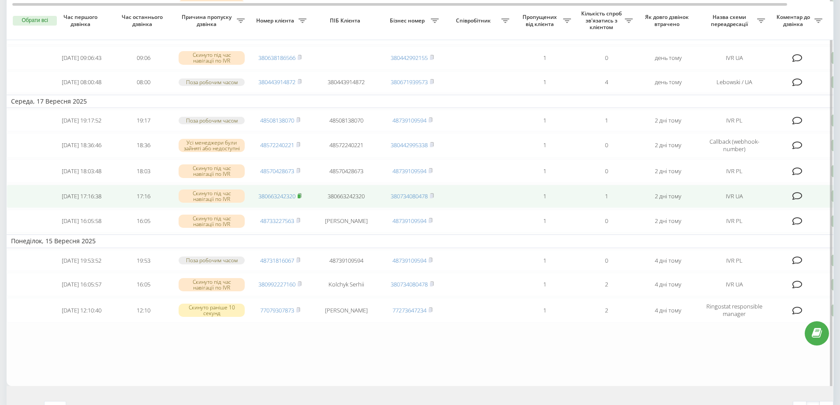
click at [299, 198] on rect at bounding box center [299, 196] width 3 height 4
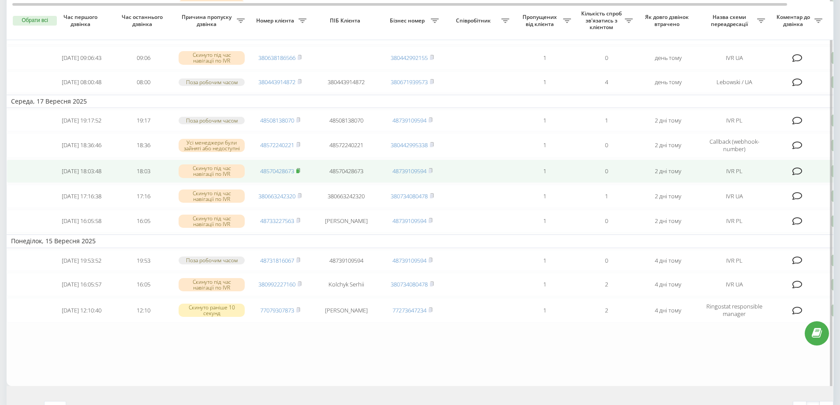
click at [298, 173] on rect at bounding box center [297, 171] width 3 height 4
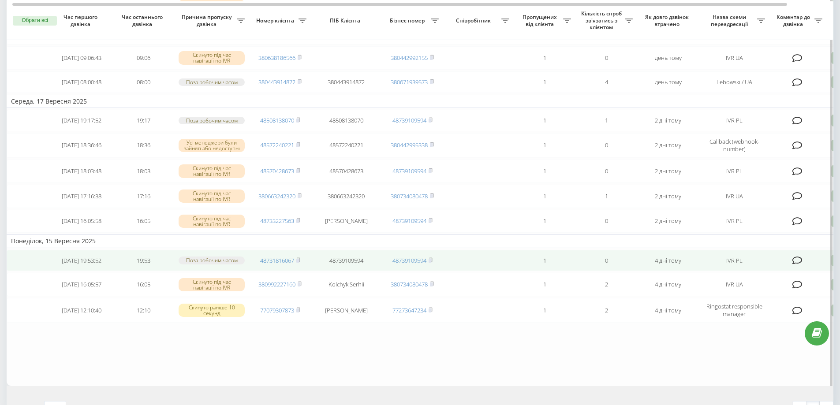
scroll to position [0, 55]
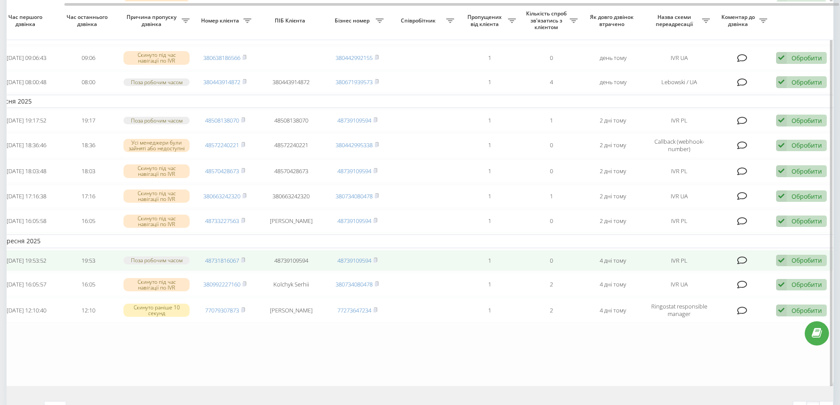
click at [793, 264] on div "Обробити" at bounding box center [806, 260] width 30 height 8
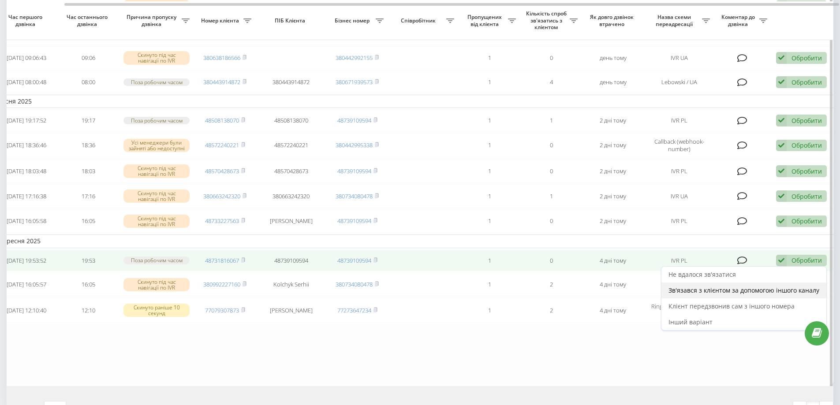
click at [749, 298] on div "Зв'язався з клієнтом за допомогою іншого каналу" at bounding box center [743, 291] width 165 height 16
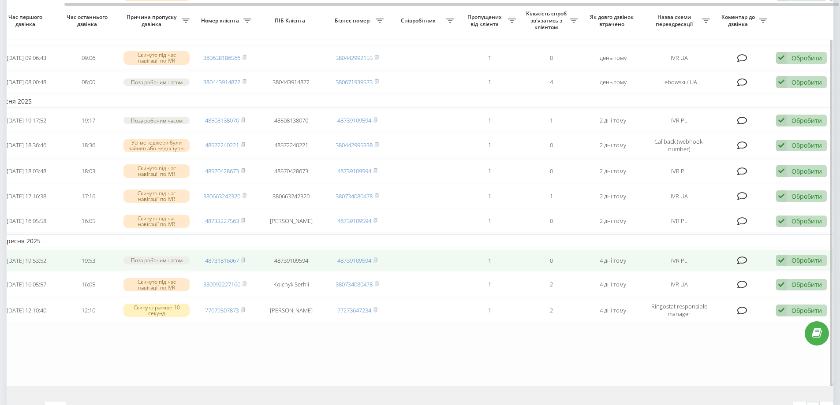
click at [799, 264] on div "Обробити" at bounding box center [806, 260] width 30 height 8
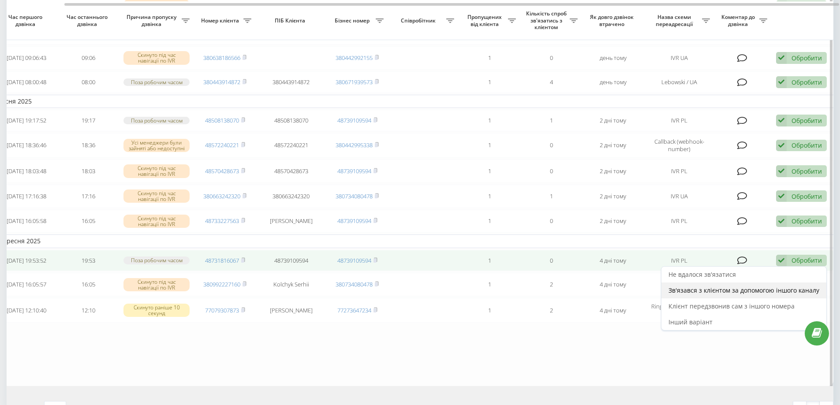
click at [691, 294] on span "Зв'язався з клієнтом за допомогою іншого каналу" at bounding box center [743, 290] width 151 height 8
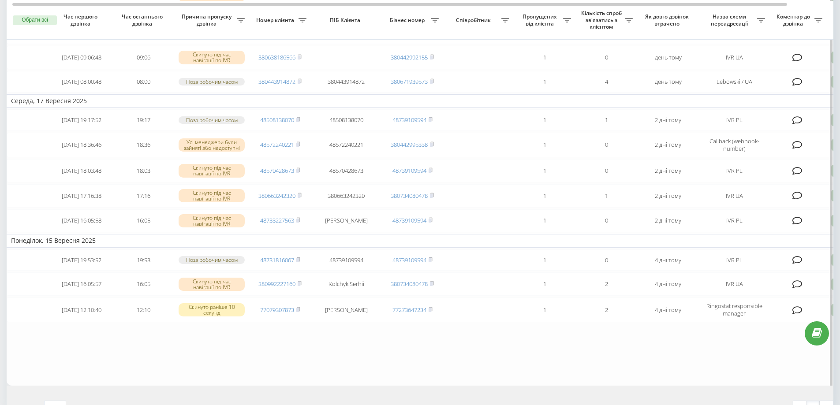
scroll to position [342, 0]
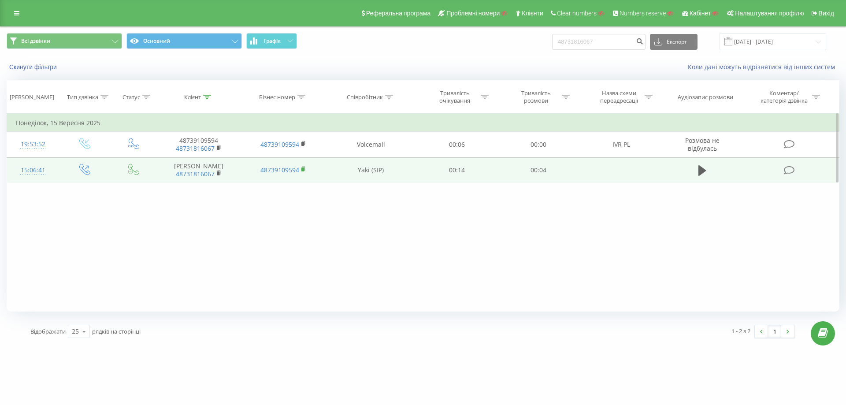
click at [303, 168] on rect at bounding box center [302, 169] width 3 height 4
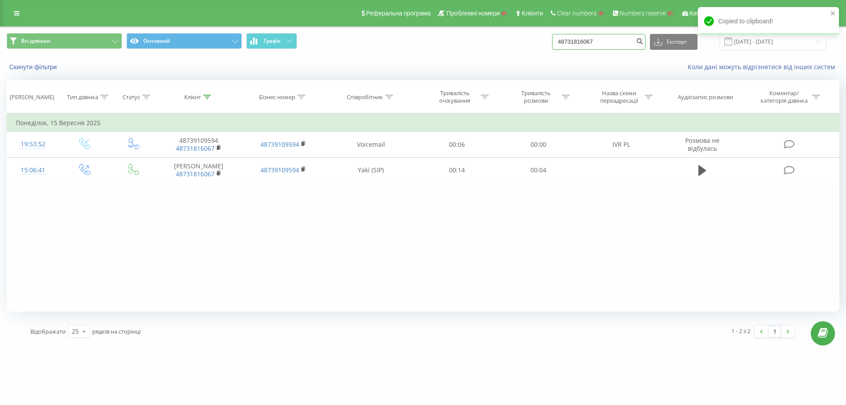
drag, startPoint x: 614, startPoint y: 39, endPoint x: 544, endPoint y: 38, distance: 69.6
click at [544, 38] on div "Всі дзвінки Основний Графік 48731816067 Експорт .csv .xls .xlsx 19.06.2025 - 19…" at bounding box center [423, 41] width 833 height 17
paste input "3227563"
type input "48733227563"
click at [644, 40] on icon "submit" at bounding box center [639, 39] width 7 height 5
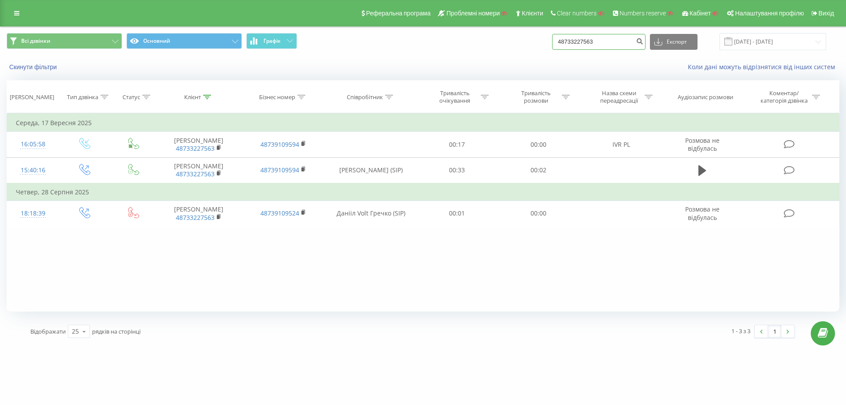
drag, startPoint x: 624, startPoint y: 37, endPoint x: 549, endPoint y: 40, distance: 75.0
click at [549, 40] on div "Всі дзвінки Основний Графік 48733227563 Експорт .csv .xls .xlsx 19.06.2025 - 19…" at bounding box center [423, 41] width 833 height 17
click at [644, 40] on icon "submit" at bounding box center [639, 39] width 7 height 5
drag, startPoint x: 620, startPoint y: 40, endPoint x: 582, endPoint y: 42, distance: 37.9
click at [561, 40] on input "48733227563" at bounding box center [598, 42] width 93 height 16
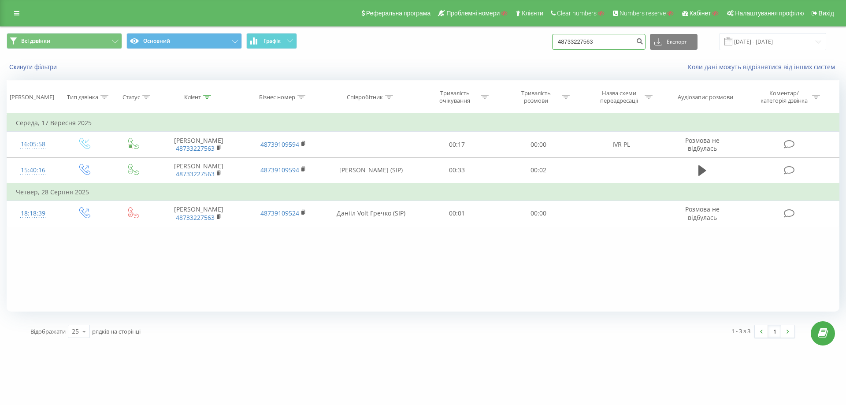
paste input "380663242320"
type input "380663242320"
click at [644, 40] on icon "submit" at bounding box center [639, 39] width 7 height 5
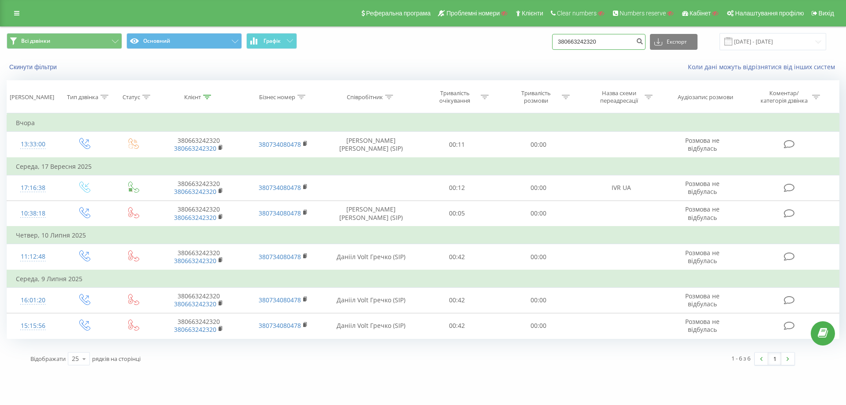
drag, startPoint x: 604, startPoint y: 37, endPoint x: 550, endPoint y: 41, distance: 53.9
click at [550, 41] on div "Всі дзвінки Основний Графік 380663242320 Експорт .csv .xls .xlsx [DATE] - [DATE]" at bounding box center [423, 41] width 833 height 17
paste input "48570428673"
type input "48570428673"
click at [644, 39] on button "submit" at bounding box center [640, 42] width 12 height 16
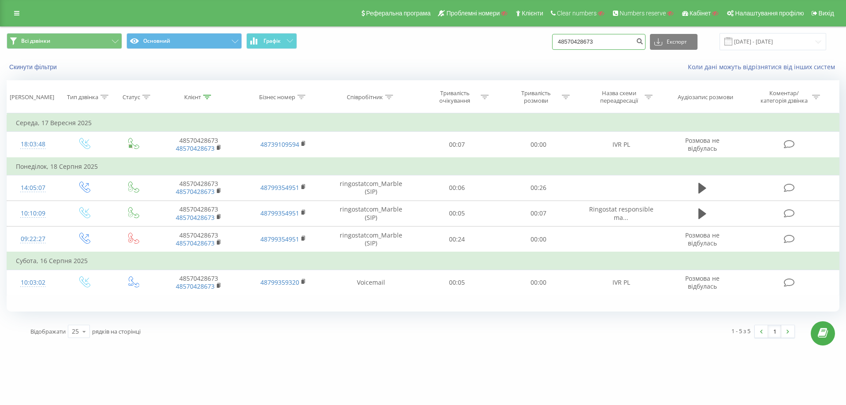
drag, startPoint x: 610, startPoint y: 45, endPoint x: 539, endPoint y: 45, distance: 70.5
click at [539, 45] on div "Всі дзвінки Основний Графік 48570428673 Експорт .csv .xls .xlsx [DATE] - [DATE]" at bounding box center [423, 41] width 833 height 17
click at [644, 43] on icon "submit" at bounding box center [639, 39] width 7 height 5
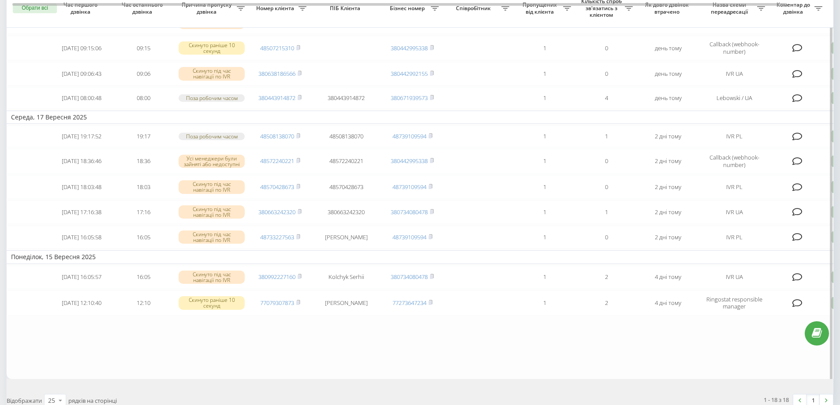
scroll to position [274, 0]
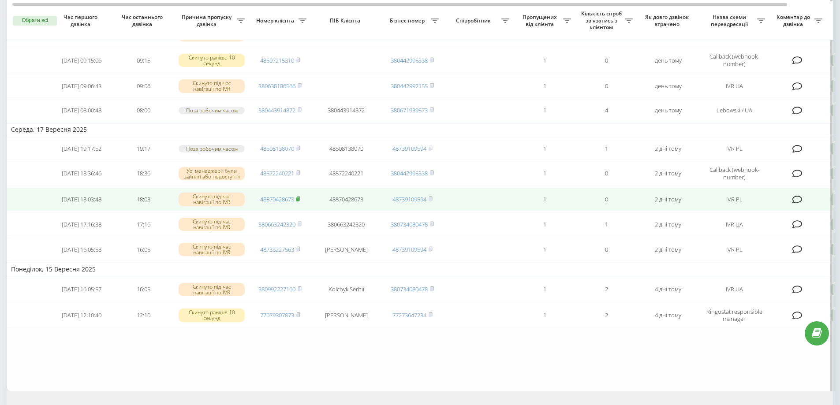
click at [300, 201] on icon at bounding box center [298, 199] width 3 height 4
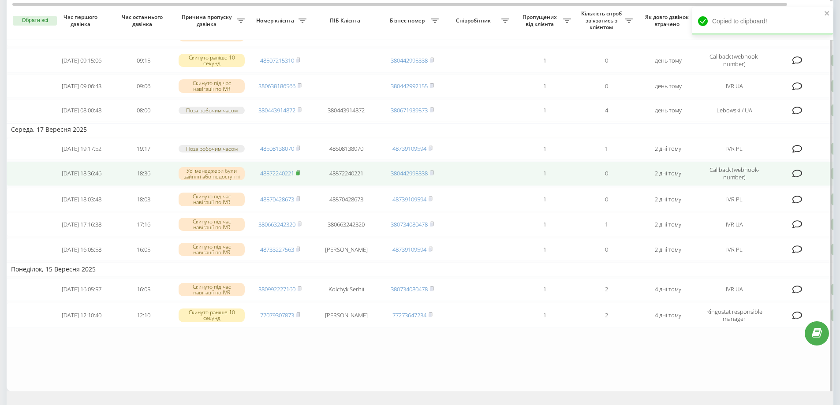
click at [299, 175] on rect at bounding box center [297, 173] width 3 height 4
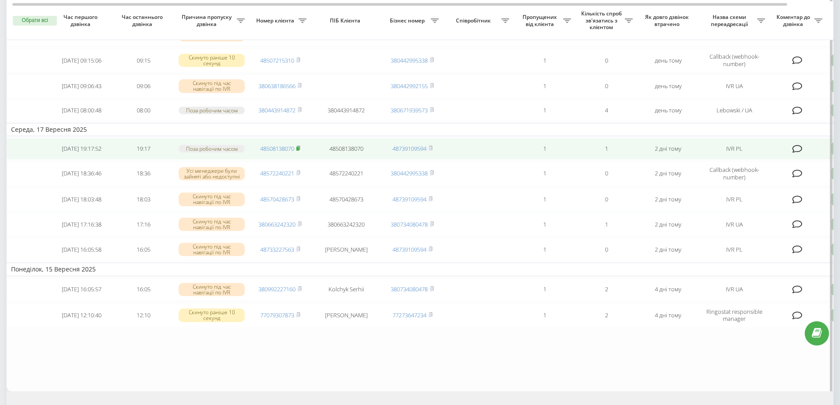
click at [298, 151] on rect at bounding box center [297, 149] width 3 height 4
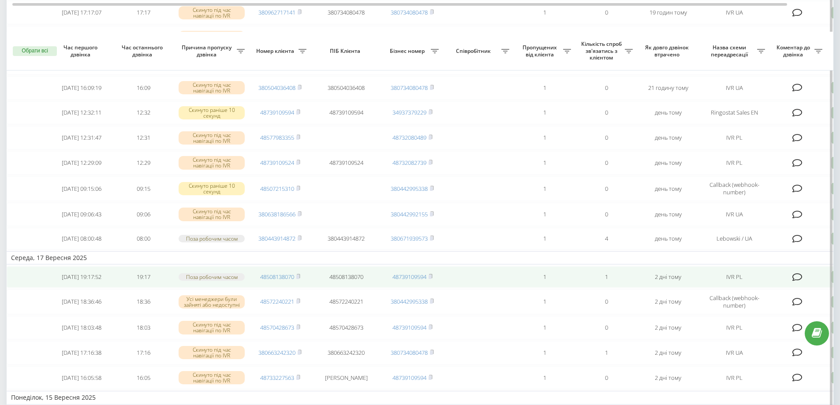
scroll to position [132, 0]
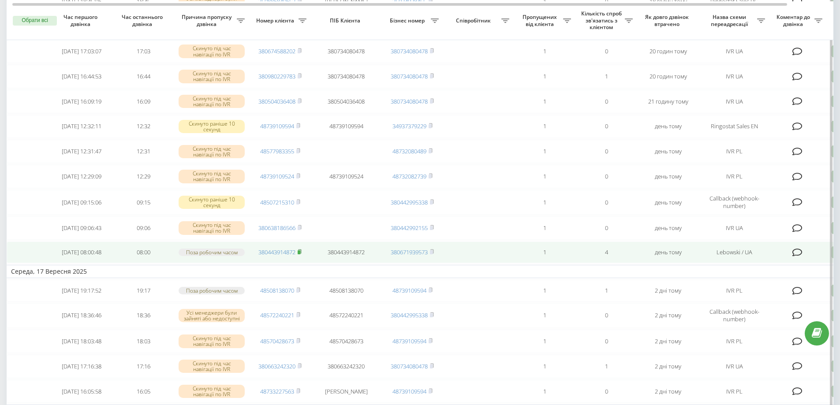
click at [300, 254] on rect at bounding box center [299, 252] width 3 height 4
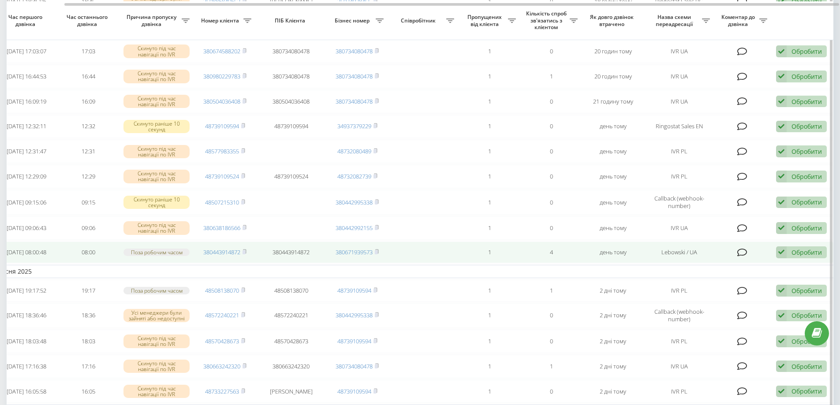
click at [789, 258] on div "Обробити Не вдалося зв'язатися Зв'язався з клієнтом за допомогою іншого каналу …" at bounding box center [801, 252] width 51 height 12
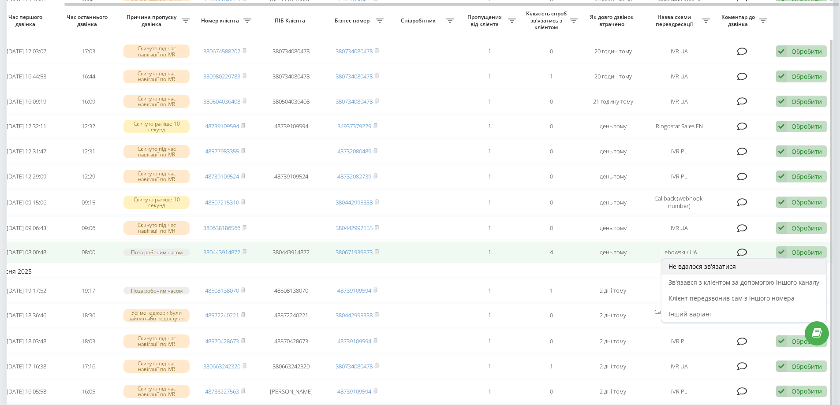
click at [703, 271] on span "Не вдалося зв'язатися" at bounding box center [701, 266] width 67 height 8
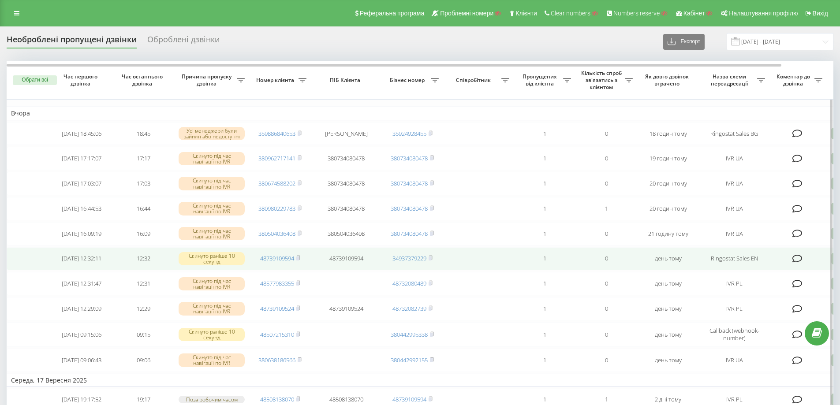
scroll to position [44, 0]
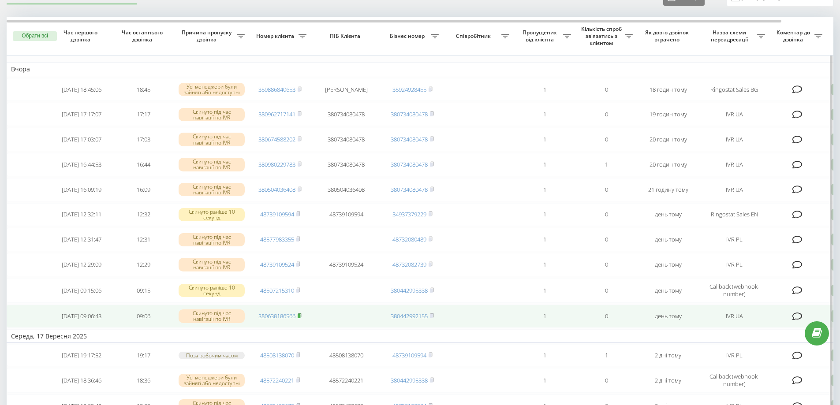
click at [301, 318] on icon at bounding box center [300, 315] width 4 height 5
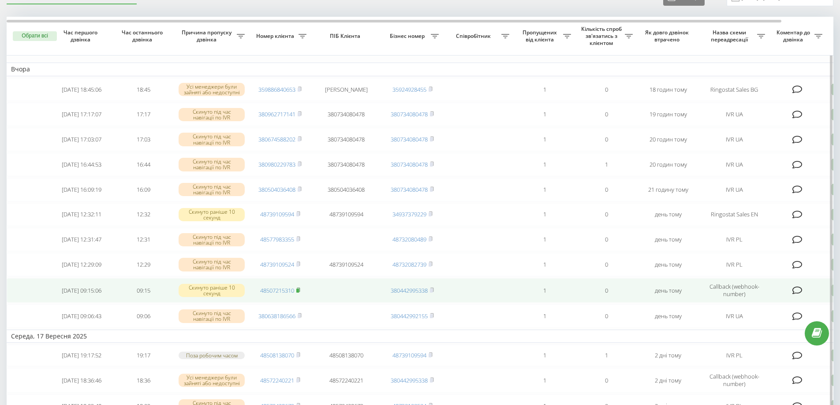
click at [300, 291] on icon at bounding box center [298, 289] width 3 height 4
click at [299, 292] on rect at bounding box center [297, 290] width 3 height 4
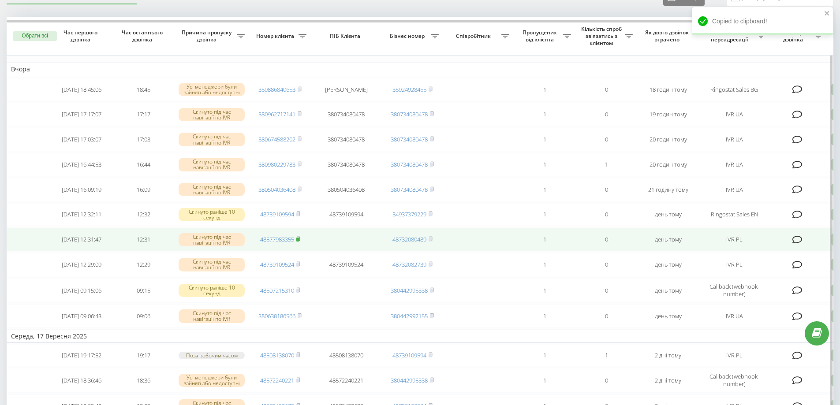
click at [300, 241] on icon at bounding box center [298, 239] width 3 height 4
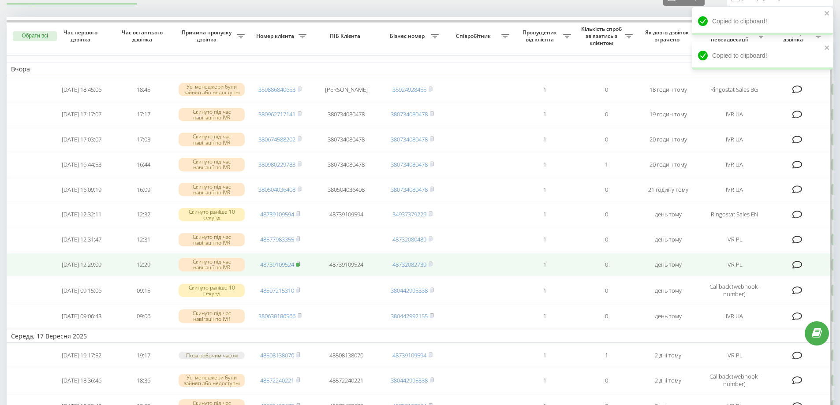
click at [298, 267] on rect at bounding box center [297, 265] width 3 height 4
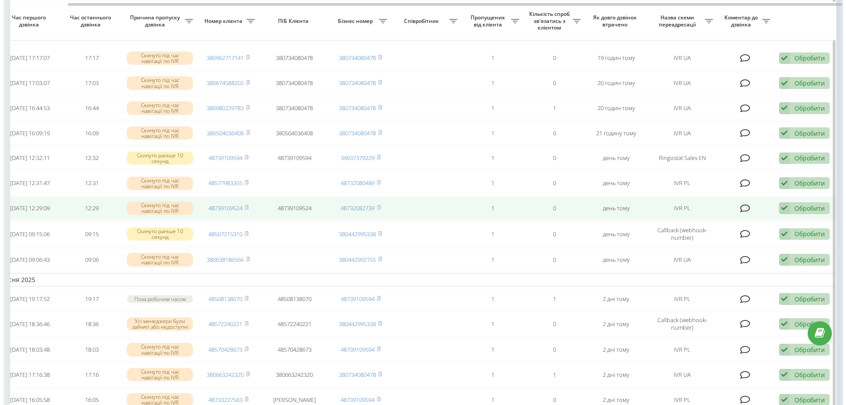
scroll to position [101, 0]
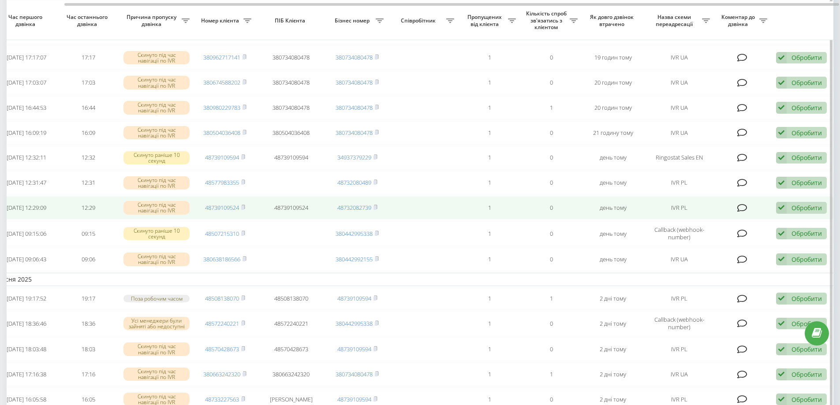
click at [790, 214] on div "Обробити Не вдалося зв'язатися Зв'язався з клієнтом за допомогою іншого каналу …" at bounding box center [801, 208] width 51 height 12
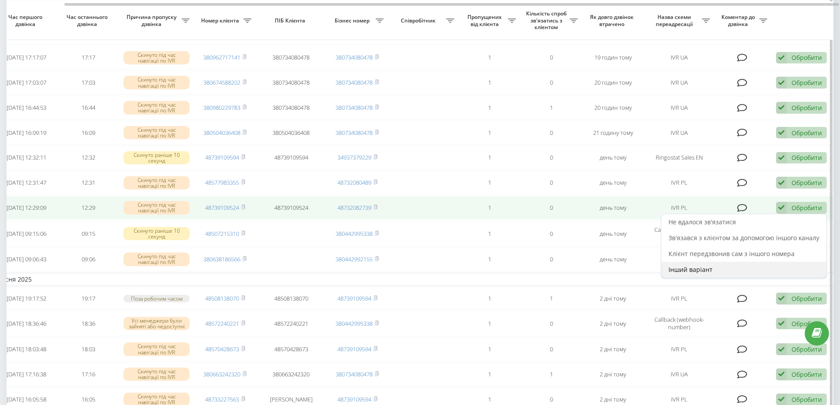
click at [701, 274] on span "Інший варіант" at bounding box center [690, 269] width 44 height 8
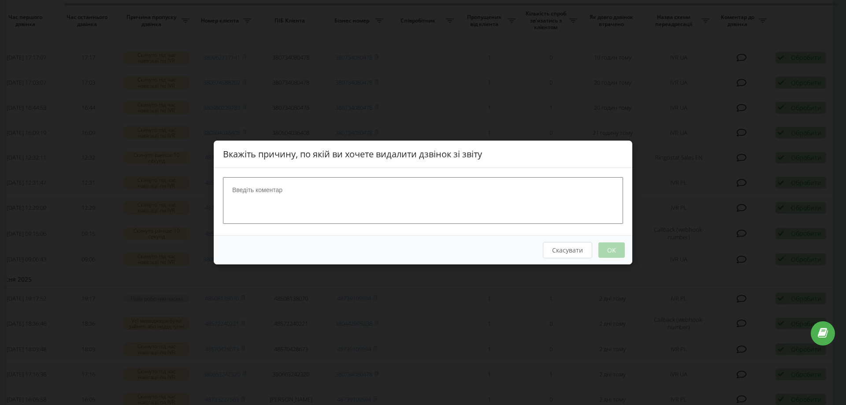
click at [375, 223] on textarea at bounding box center [423, 200] width 400 height 47
type textarea "наш номер"
click at [611, 248] on button "OK" at bounding box center [612, 249] width 26 height 15
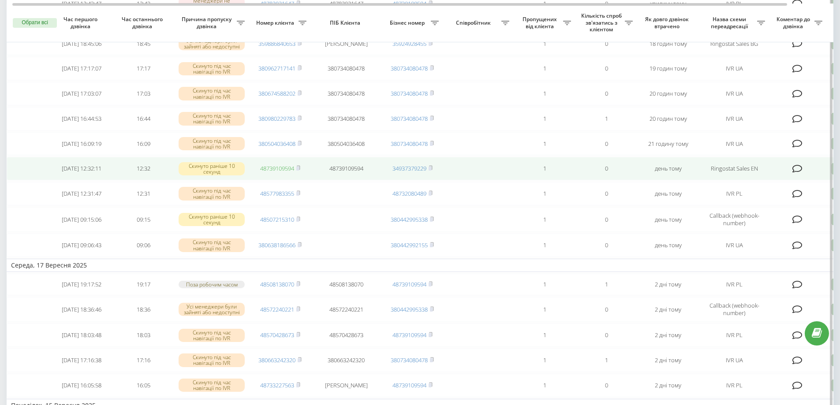
scroll to position [132, 0]
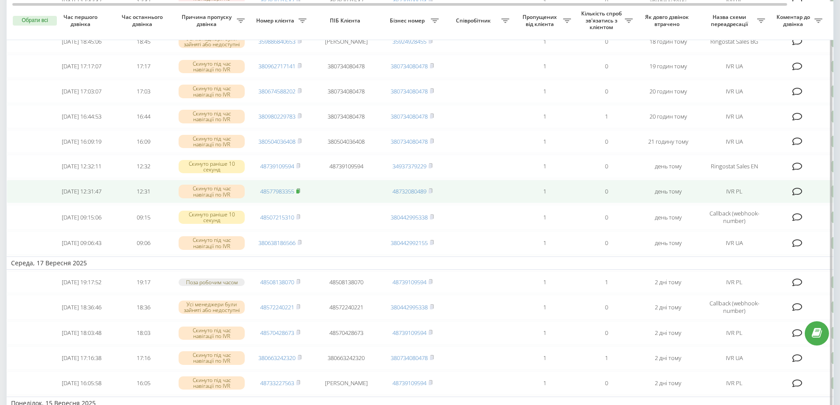
click at [299, 193] on rect at bounding box center [297, 192] width 3 height 4
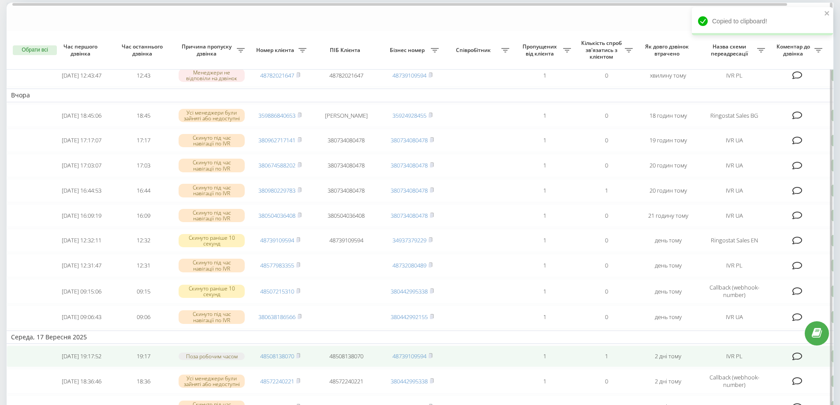
scroll to position [44, 0]
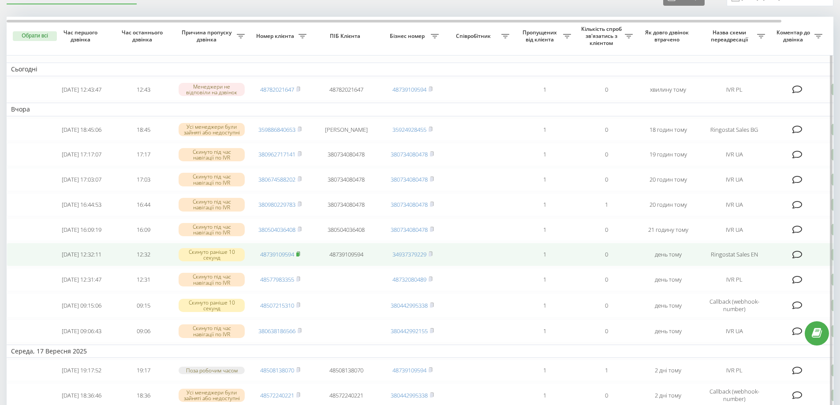
click at [299, 257] on icon at bounding box center [298, 253] width 4 height 5
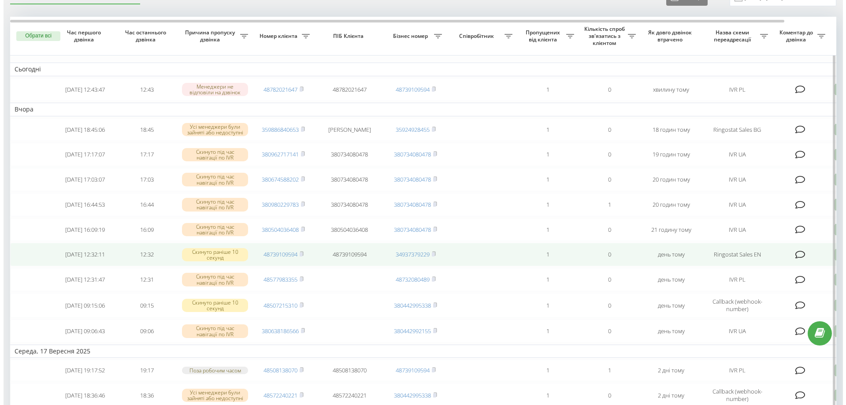
scroll to position [0, 55]
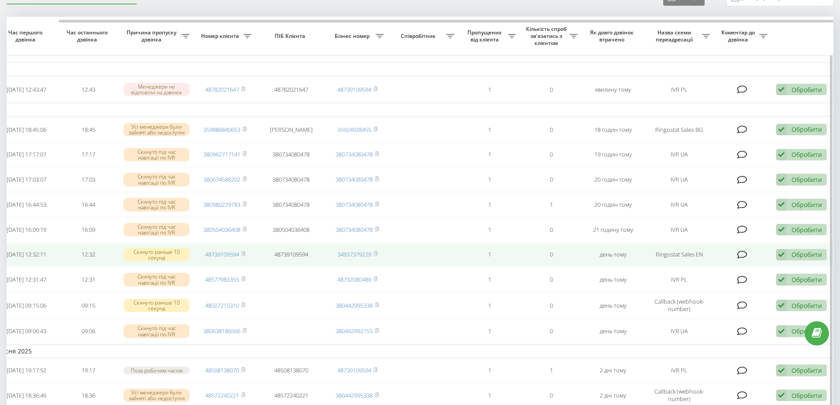
click at [807, 259] on div "Обробити" at bounding box center [806, 254] width 30 height 8
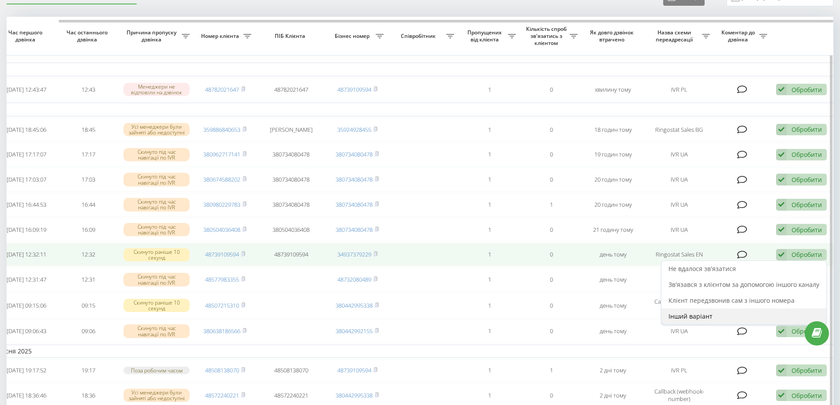
click at [693, 320] on span "Інший варіант" at bounding box center [690, 316] width 44 height 8
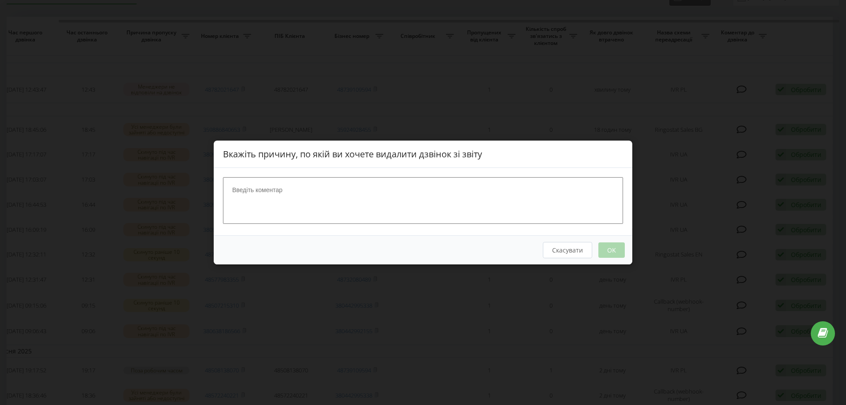
click at [342, 197] on textarea at bounding box center [423, 200] width 400 height 47
type textarea "тест"
click at [614, 249] on button "OK" at bounding box center [612, 249] width 26 height 15
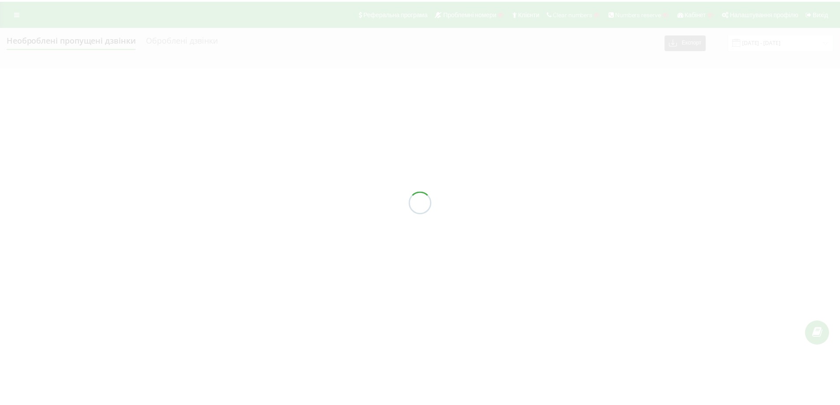
scroll to position [0, 0]
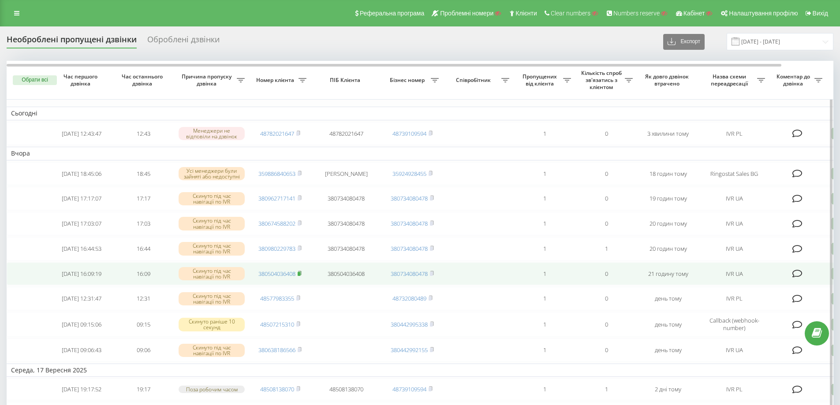
click at [300, 276] on rect at bounding box center [299, 274] width 3 height 4
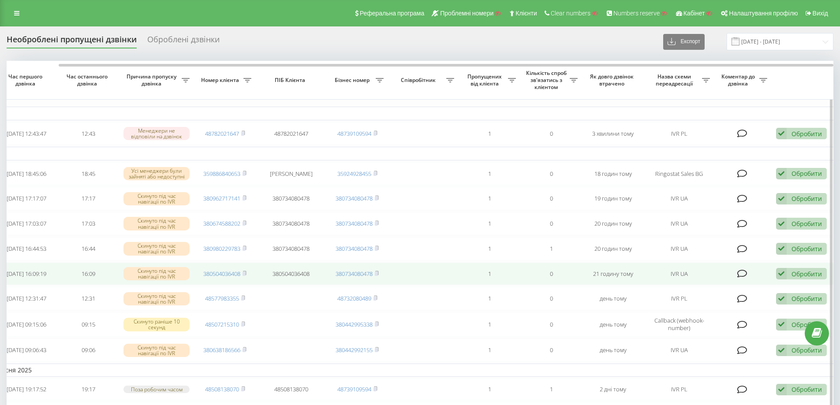
click at [795, 278] on div "Обробити" at bounding box center [806, 274] width 30 height 8
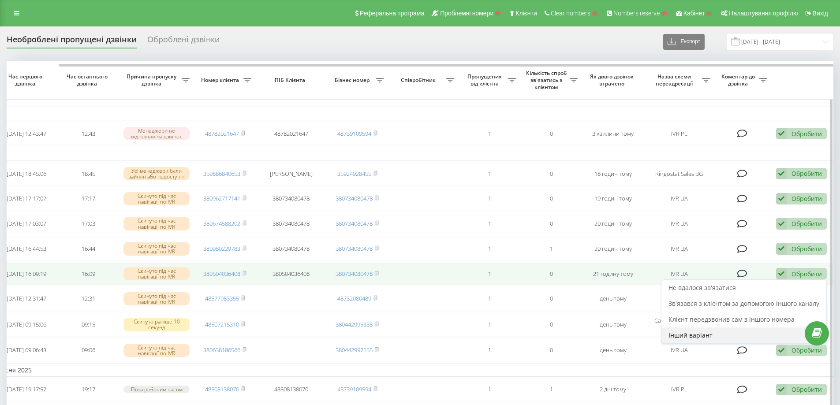
click at [692, 339] on span "Інший варіант" at bounding box center [690, 335] width 44 height 8
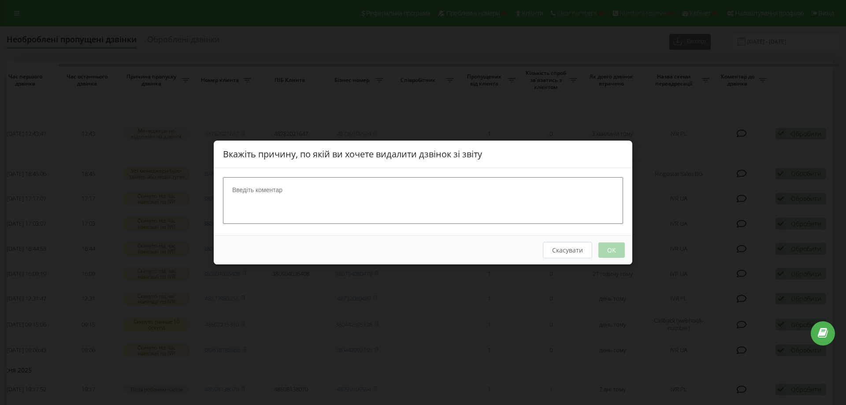
click at [234, 201] on textarea at bounding box center [423, 200] width 400 height 47
type textarea "наш номер"
click at [604, 254] on button "OK" at bounding box center [612, 249] width 26 height 15
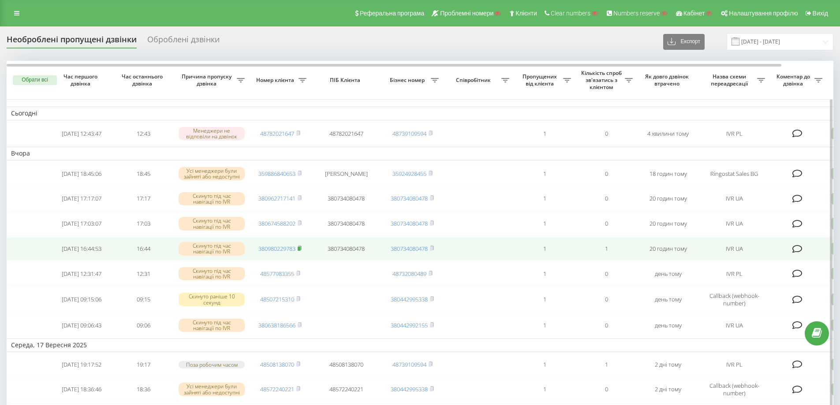
click at [300, 251] on rect at bounding box center [299, 249] width 3 height 4
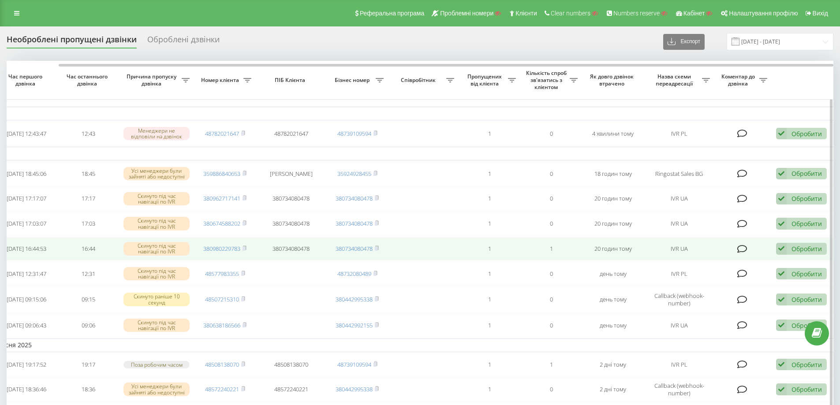
click at [794, 253] on div "Обробити" at bounding box center [806, 249] width 30 height 8
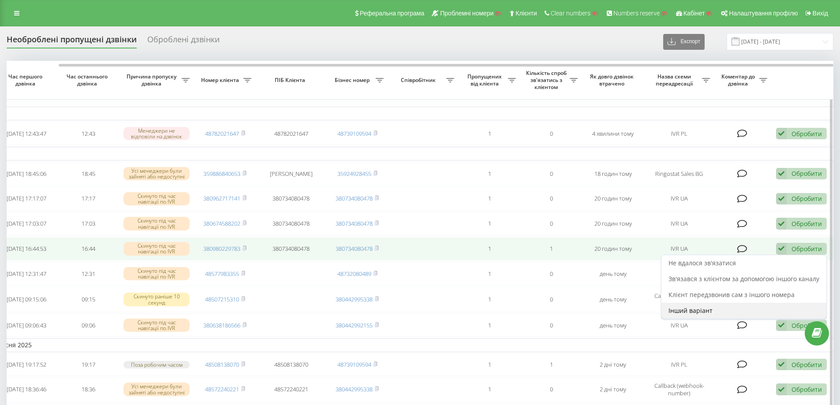
click at [697, 315] on span "Інший варіант" at bounding box center [690, 310] width 44 height 8
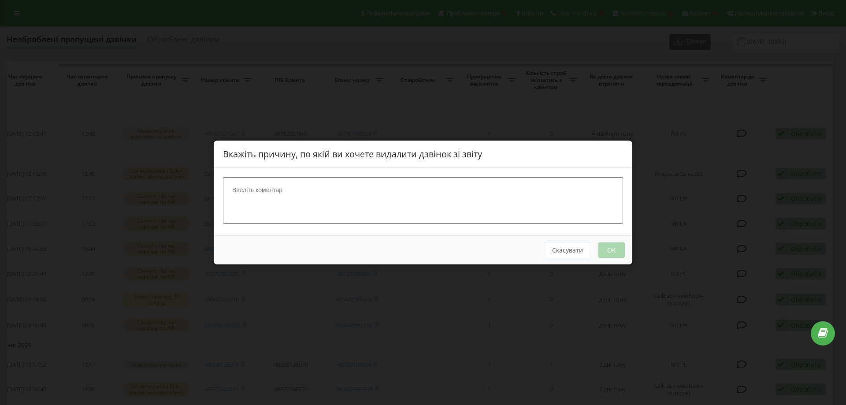
click at [296, 197] on textarea at bounding box center [423, 200] width 400 height 47
type textarea "тест"
click at [610, 249] on button "OK" at bounding box center [612, 249] width 26 height 15
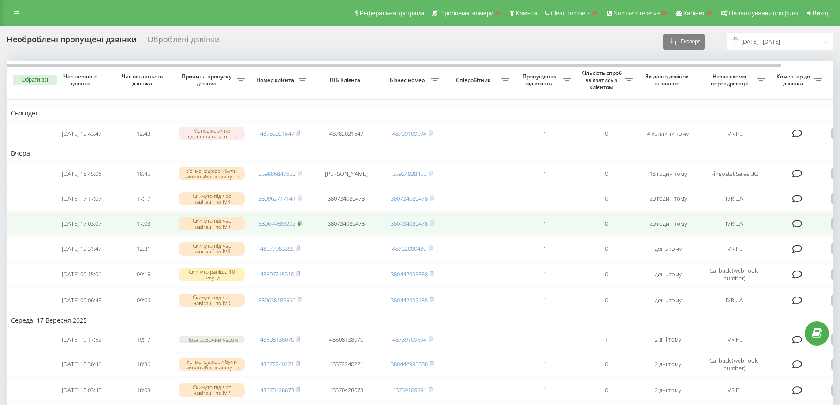
click at [299, 226] on icon at bounding box center [300, 222] width 4 height 5
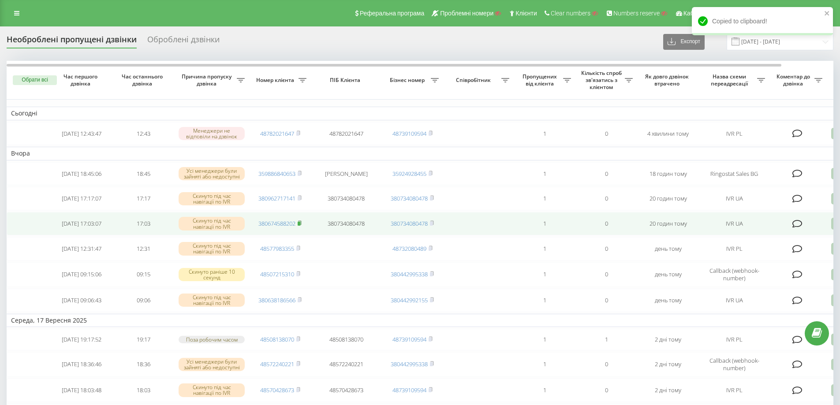
click at [299, 226] on rect at bounding box center [299, 224] width 3 height 4
click at [300, 226] on rect at bounding box center [299, 224] width 3 height 4
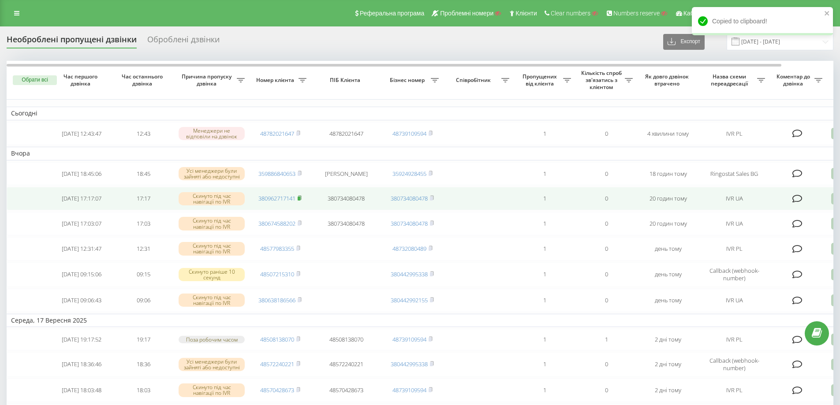
click at [300, 201] on rect at bounding box center [299, 199] width 3 height 4
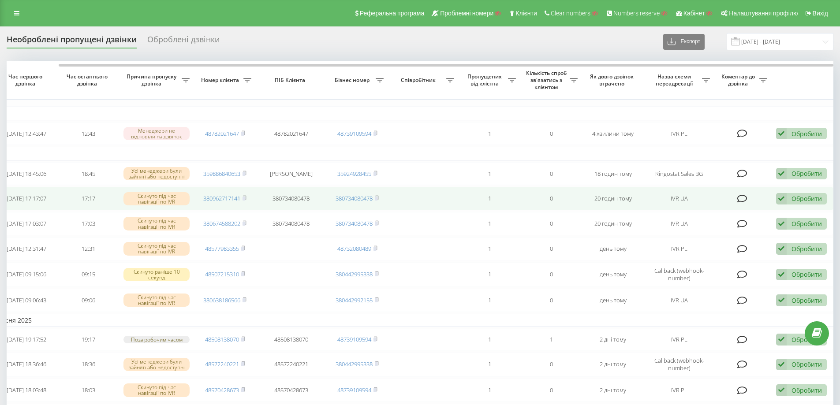
click at [786, 205] on icon at bounding box center [781, 199] width 11 height 12
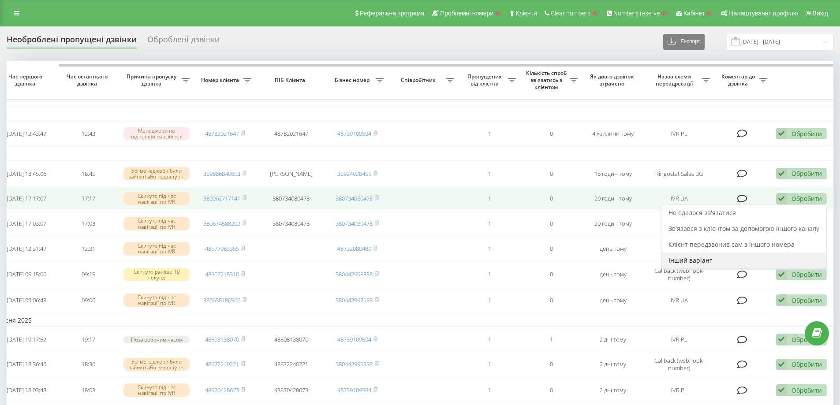
click at [720, 260] on div "Інший варіант" at bounding box center [743, 261] width 165 height 16
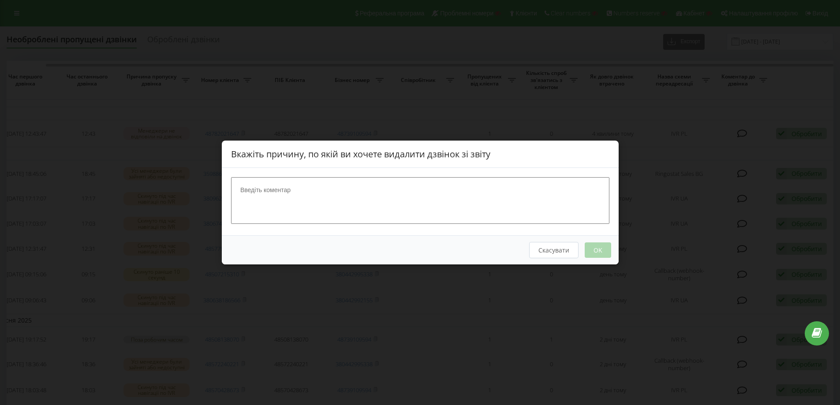
scroll to position [0, 48]
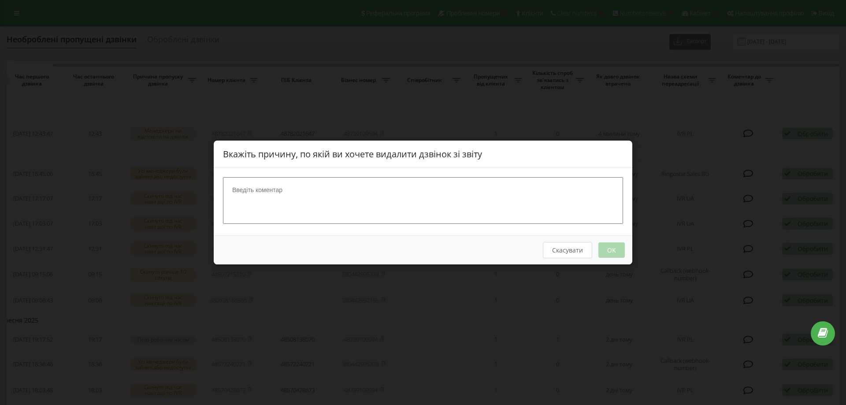
click at [352, 194] on textarea at bounding box center [423, 200] width 400 height 47
type textarea "тест"
click at [623, 252] on button "OK" at bounding box center [612, 249] width 26 height 15
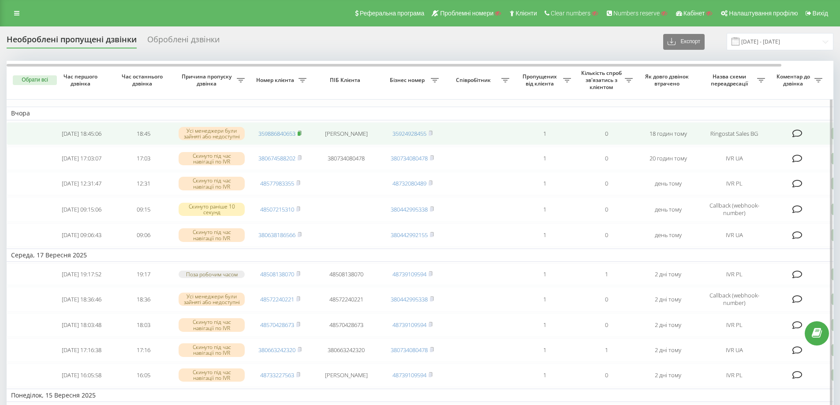
click at [299, 132] on icon at bounding box center [299, 132] width 3 height 4
click at [300, 135] on rect at bounding box center [299, 134] width 3 height 4
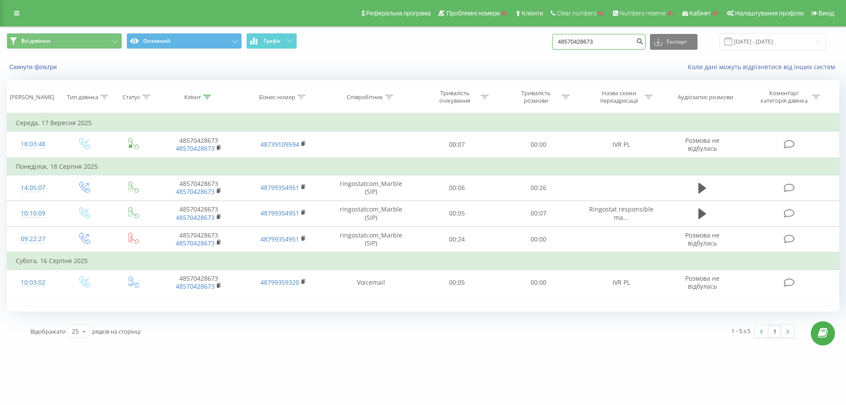
drag, startPoint x: 598, startPoint y: 42, endPoint x: 576, endPoint y: 41, distance: 22.1
click at [540, 41] on div "Всі дзвінки Основний Графік 48570428673 Експорт .csv .xls .xlsx [DATE] - [DATE]" at bounding box center [423, 41] width 833 height 17
paste input "2240221"
type input "48572240221"
click at [644, 38] on icon "submit" at bounding box center [639, 39] width 7 height 5
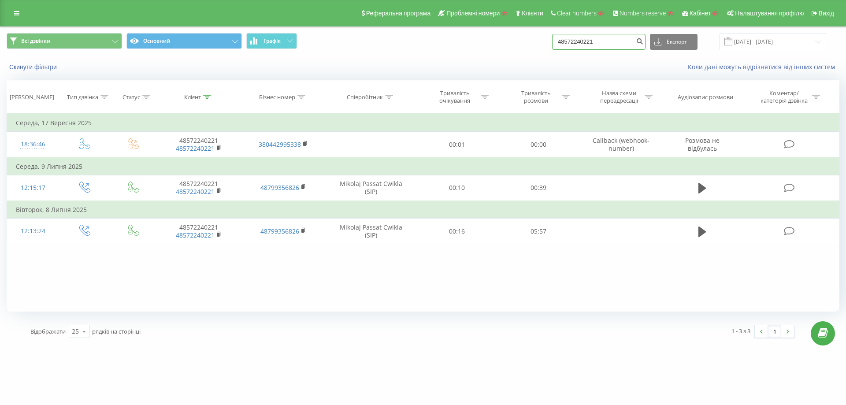
drag, startPoint x: 616, startPoint y: 41, endPoint x: 539, endPoint y: 40, distance: 77.1
click at [539, 40] on div "Всі дзвінки Основний Графік 48572240221 Експорт .csv .xls .xlsx [DATE] - [DATE]" at bounding box center [423, 41] width 833 height 17
paste input "08138070"
type input "48508138070"
click at [644, 39] on icon "submit" at bounding box center [639, 39] width 7 height 5
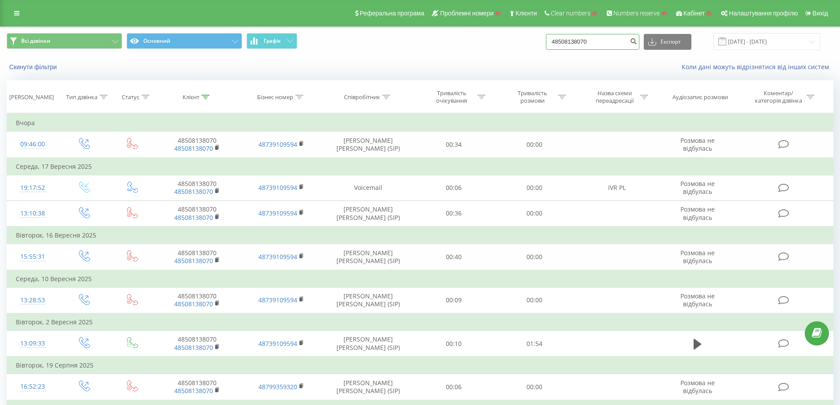
drag, startPoint x: 605, startPoint y: 38, endPoint x: 535, endPoint y: 37, distance: 70.5
click at [535, 37] on div "Всі дзвінки Основний Графік 48508138070 Експорт .csv .xls .xlsx [DATE] - [DATE]" at bounding box center [420, 41] width 826 height 17
paste input "380638186566"
type input "380638186566"
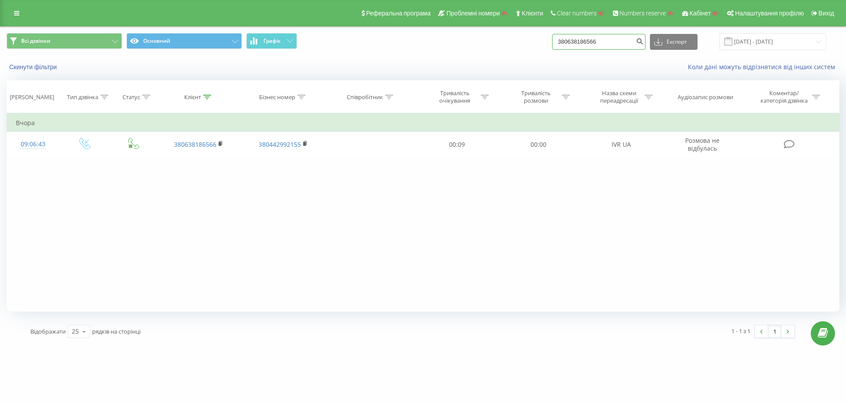
drag, startPoint x: 612, startPoint y: 43, endPoint x: 561, endPoint y: 41, distance: 50.7
click at [561, 41] on input "380638186566" at bounding box center [598, 42] width 93 height 16
paste input "48507215310"
type input "48507215310"
click at [644, 43] on icon "submit" at bounding box center [639, 39] width 7 height 5
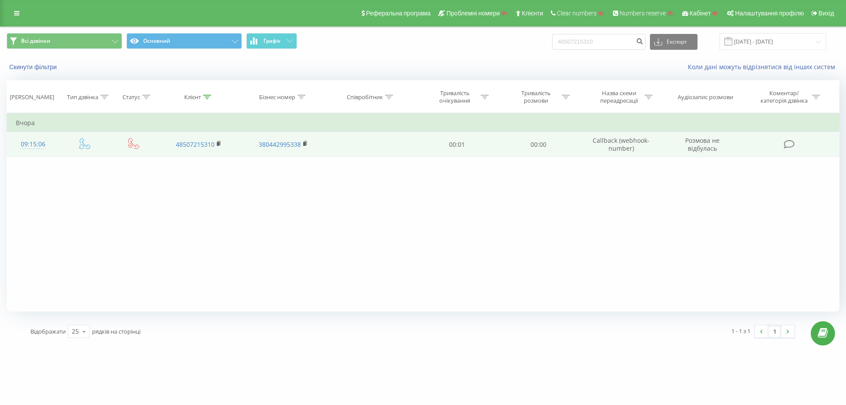
click at [787, 146] on icon at bounding box center [789, 144] width 11 height 9
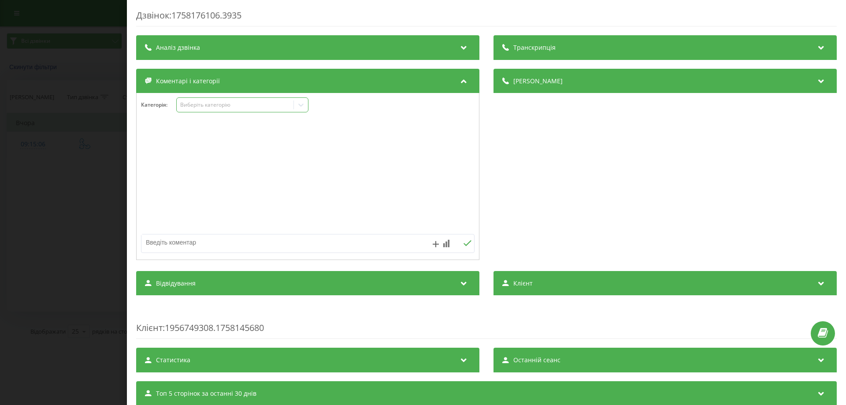
click at [252, 105] on div "Виберіть категорію" at bounding box center [235, 104] width 110 height 7
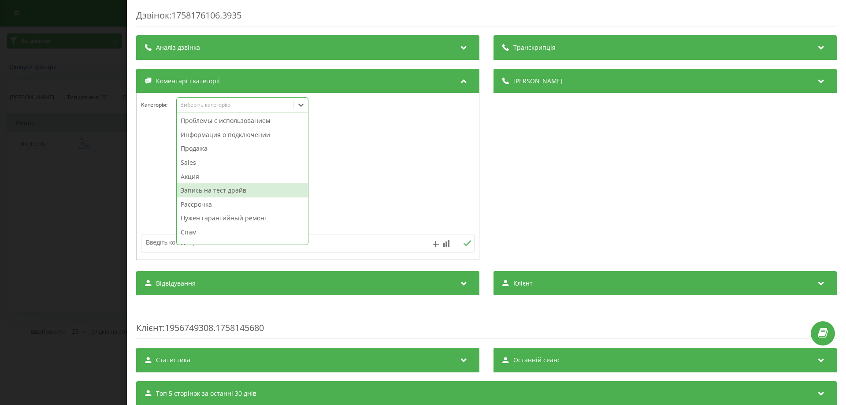
scroll to position [24, 0]
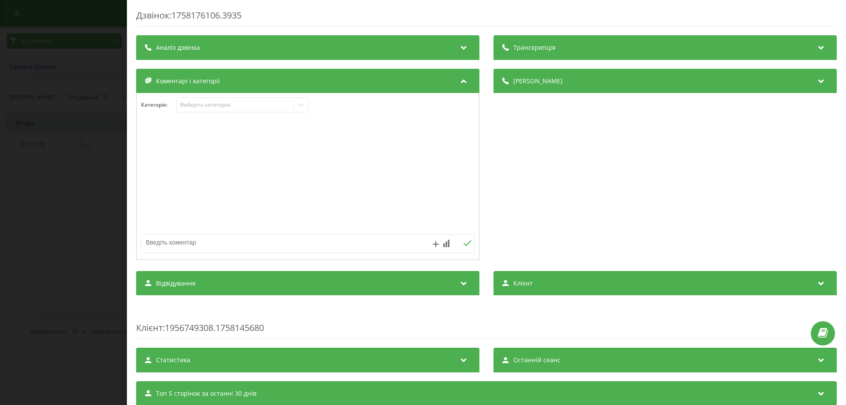
click at [37, 231] on div "Дзвінок : 1758176106.3935 Транскрипція Для AI-аналізу майбутніх дзвінків налашт…" at bounding box center [423, 202] width 846 height 405
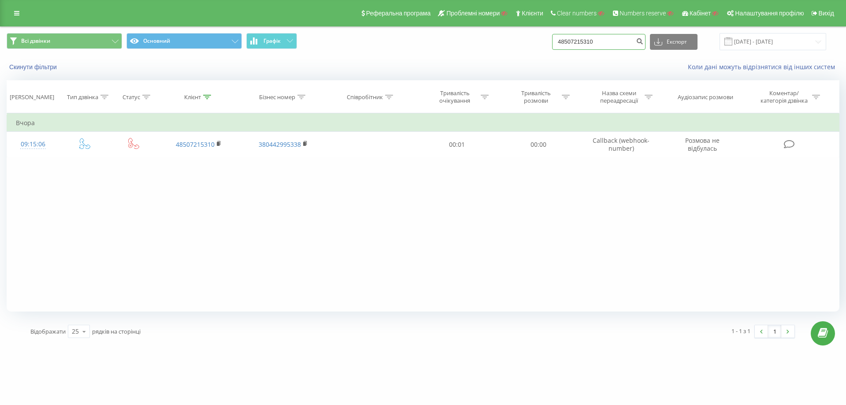
drag, startPoint x: 565, startPoint y: 39, endPoint x: 553, endPoint y: 39, distance: 11.5
click at [553, 39] on div "Всі дзвінки Основний Графік 48507215310 Експорт .csv .xls .xlsx 19.06.2025 - 19…" at bounding box center [423, 41] width 833 height 17
paste input "77983355"
type input "48577983355"
click at [643, 42] on button "submit" at bounding box center [640, 42] width 12 height 16
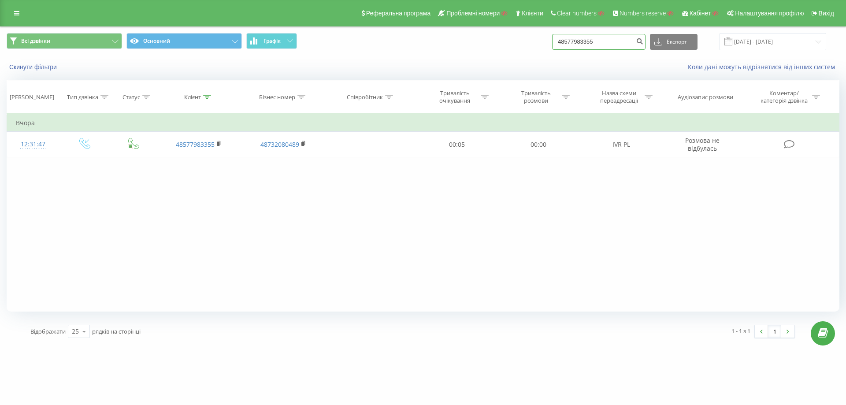
drag, startPoint x: 612, startPoint y: 44, endPoint x: 544, endPoint y: 49, distance: 67.7
click at [544, 49] on div "Всі дзвінки Основний Графік 48577983355 Експорт .csv .xls .xlsx [DATE] - [DATE]" at bounding box center [423, 41] width 833 height 17
paste input "380504036408"
type input "380504036408"
click at [618, 117] on td "Вчора" at bounding box center [423, 123] width 833 height 18
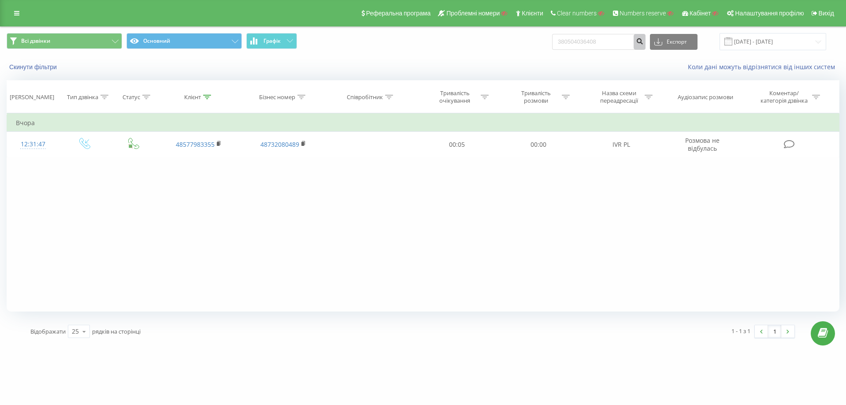
click at [646, 41] on button "submit" at bounding box center [640, 42] width 12 height 16
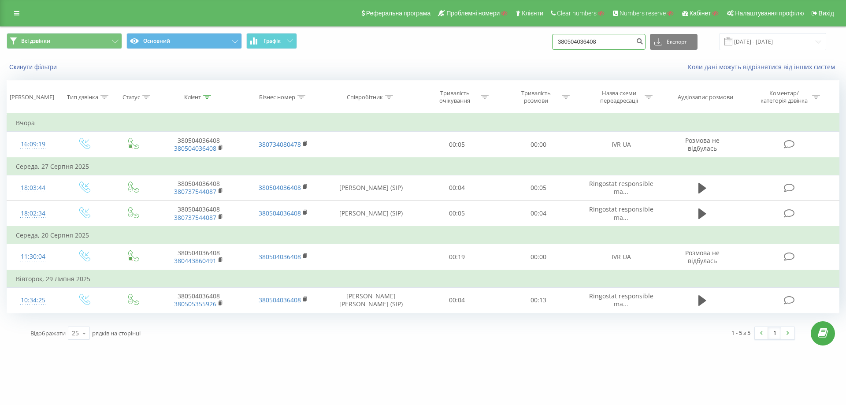
drag, startPoint x: 629, startPoint y: 41, endPoint x: 557, endPoint y: 39, distance: 72.7
click at [557, 39] on div "Всі дзвінки Основний Графік 380504036408 Експорт .csv .xls .xlsx 19.06.2025 - 1…" at bounding box center [423, 41] width 833 height 17
paste input "674588202"
type input "380674588202"
click at [644, 41] on icon "submit" at bounding box center [639, 39] width 7 height 5
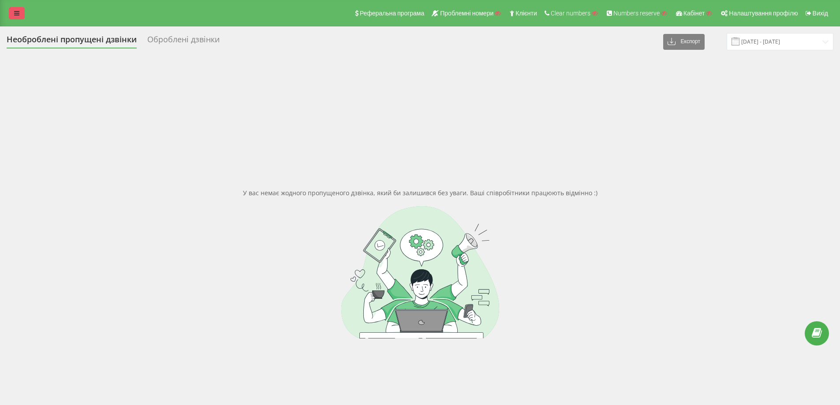
click at [19, 18] on link at bounding box center [17, 13] width 16 height 12
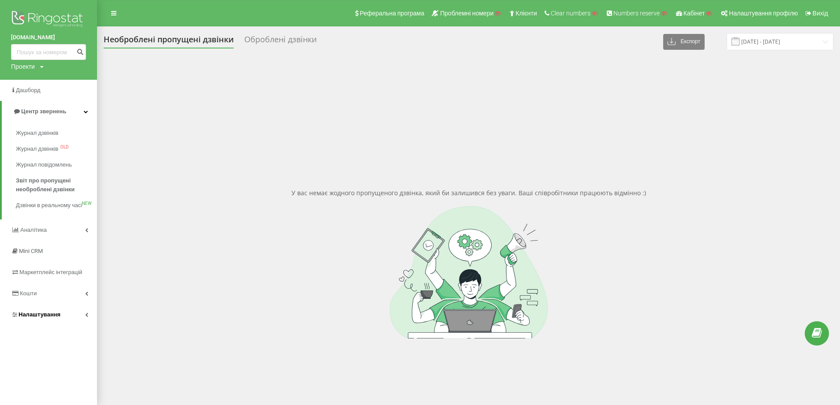
click at [36, 318] on span "Налаштування" at bounding box center [40, 314] width 42 height 7
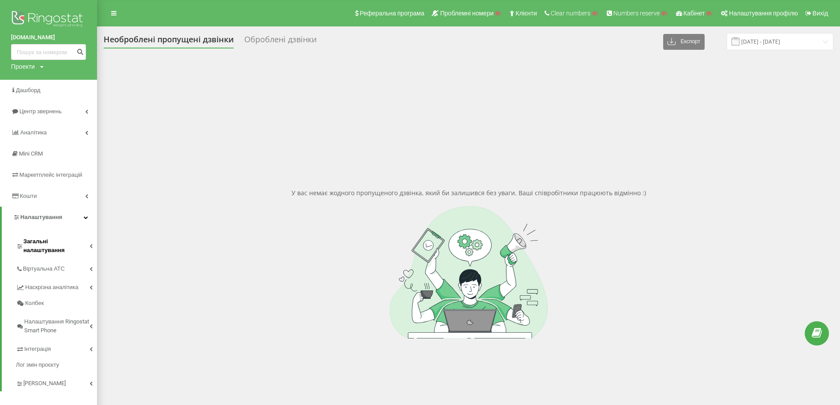
click at [50, 240] on span "Загальні налаштування" at bounding box center [56, 246] width 66 height 18
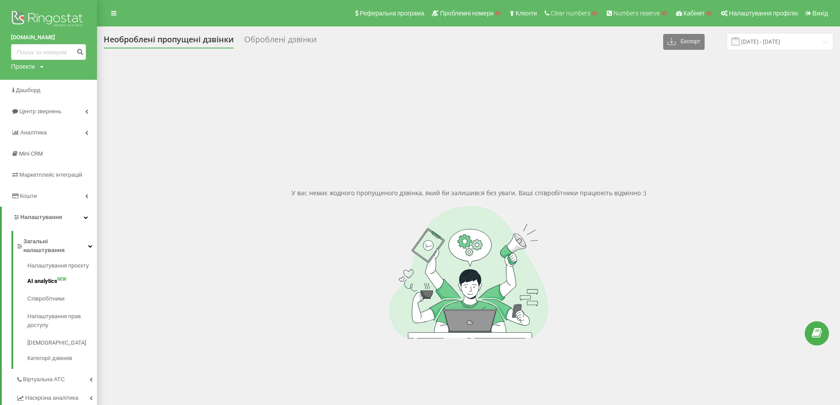
click at [44, 281] on link "AI analytics NEW" at bounding box center [62, 281] width 70 height 18
click at [46, 294] on span "Співробітники" at bounding box center [47, 298] width 41 height 9
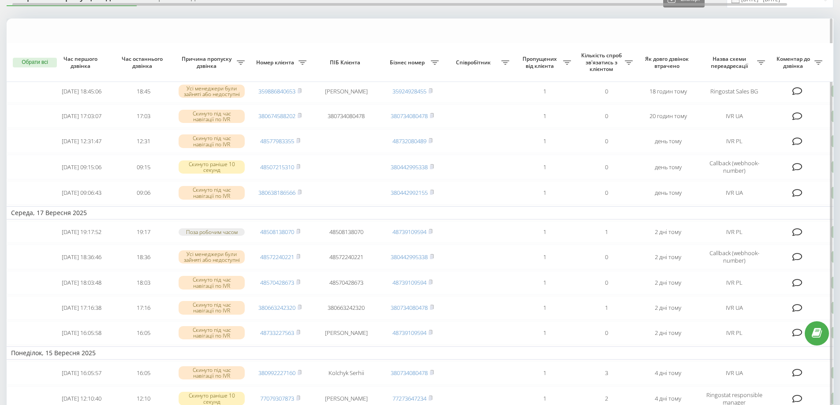
scroll to position [88, 0]
